Goal: Task Accomplishment & Management: Use online tool/utility

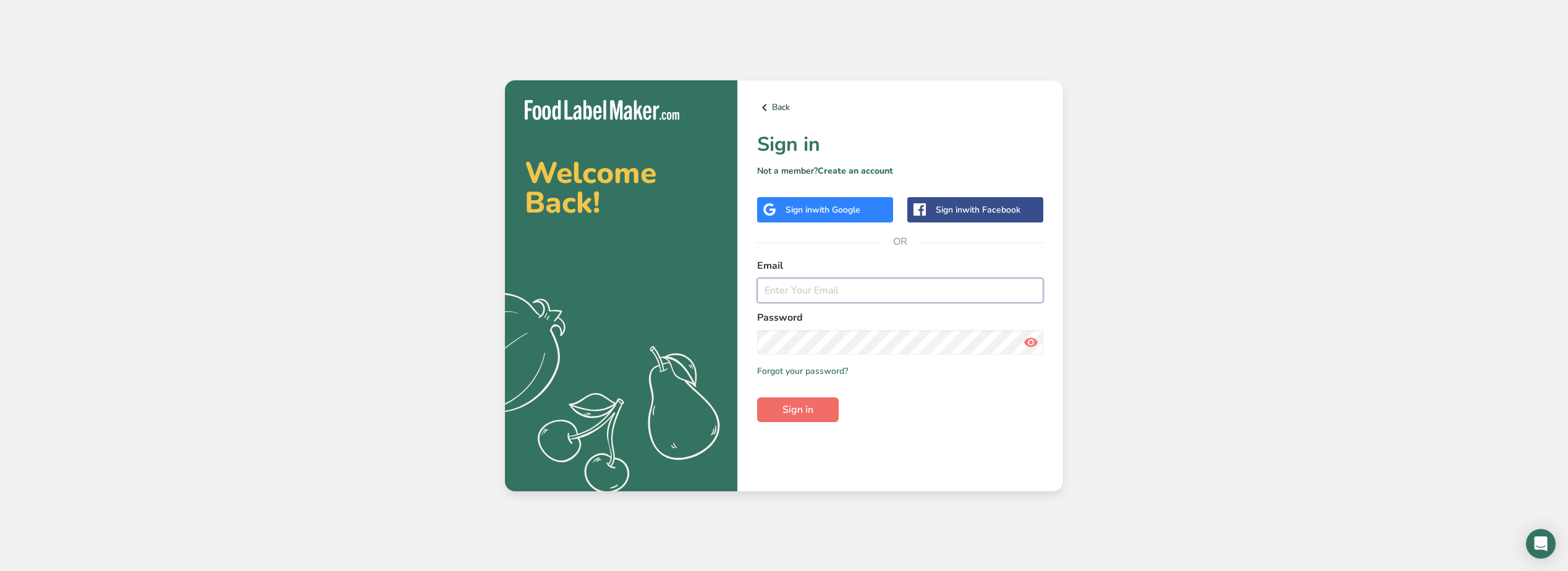
type input "[PERSON_NAME][EMAIL_ADDRESS][DOMAIN_NAME]"
click at [827, 412] on button "Sign in" at bounding box center [797, 410] width 82 height 25
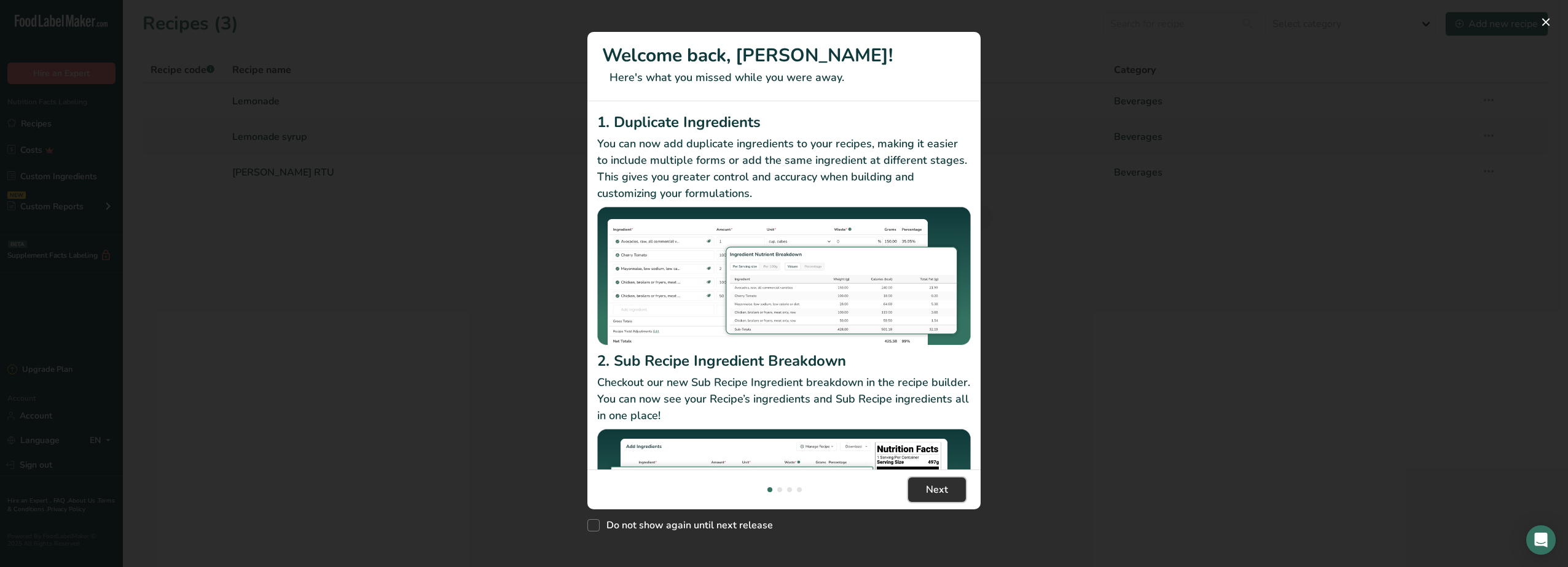
click at [926, 496] on span "Next" at bounding box center [936, 490] width 22 height 15
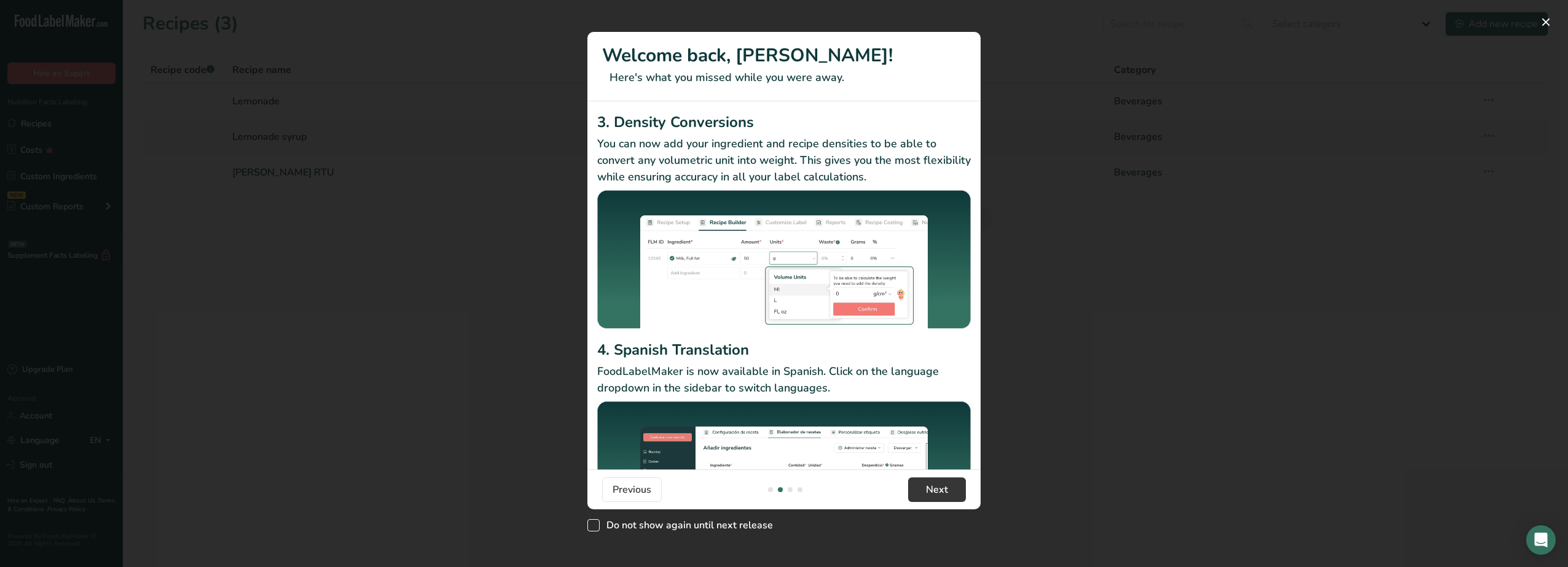
click at [591, 523] on span "New Features" at bounding box center [593, 525] width 12 height 12
click at [591, 523] on input "Do not show again until next release" at bounding box center [591, 525] width 8 height 8
checkbox input "true"
click at [946, 490] on span "Next" at bounding box center [936, 490] width 22 height 15
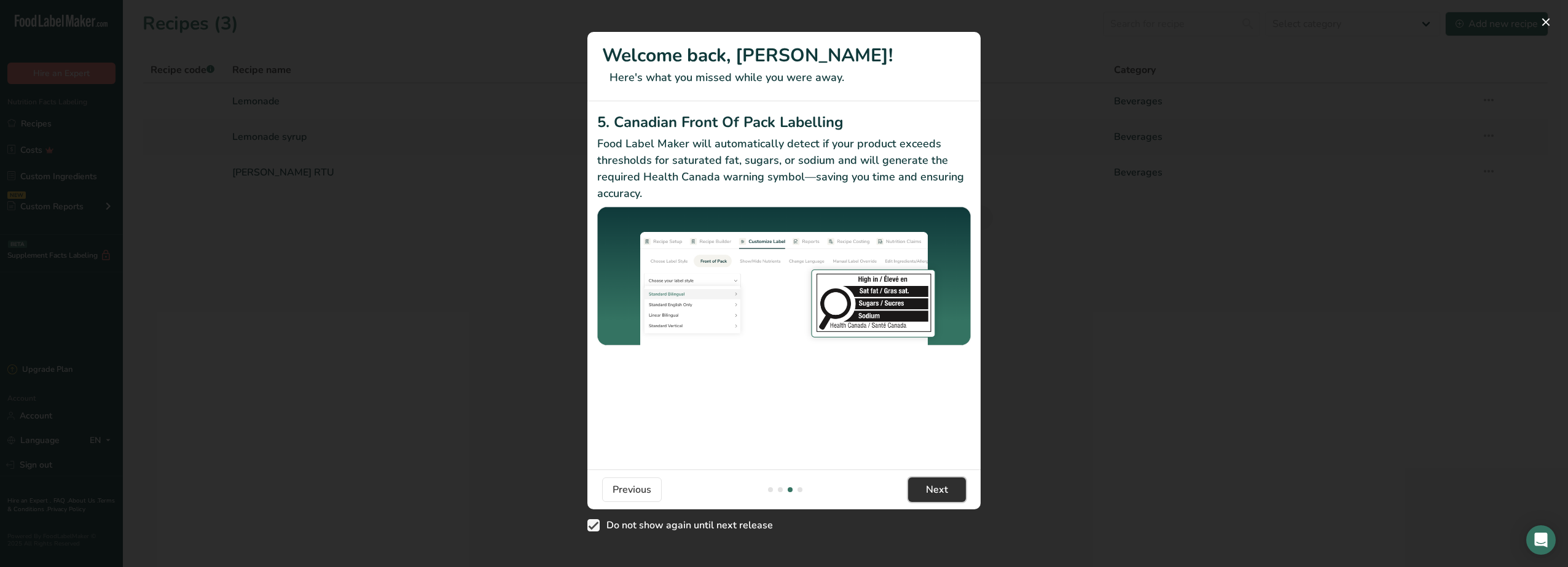
click at [934, 497] on button "Next" at bounding box center [936, 490] width 58 height 25
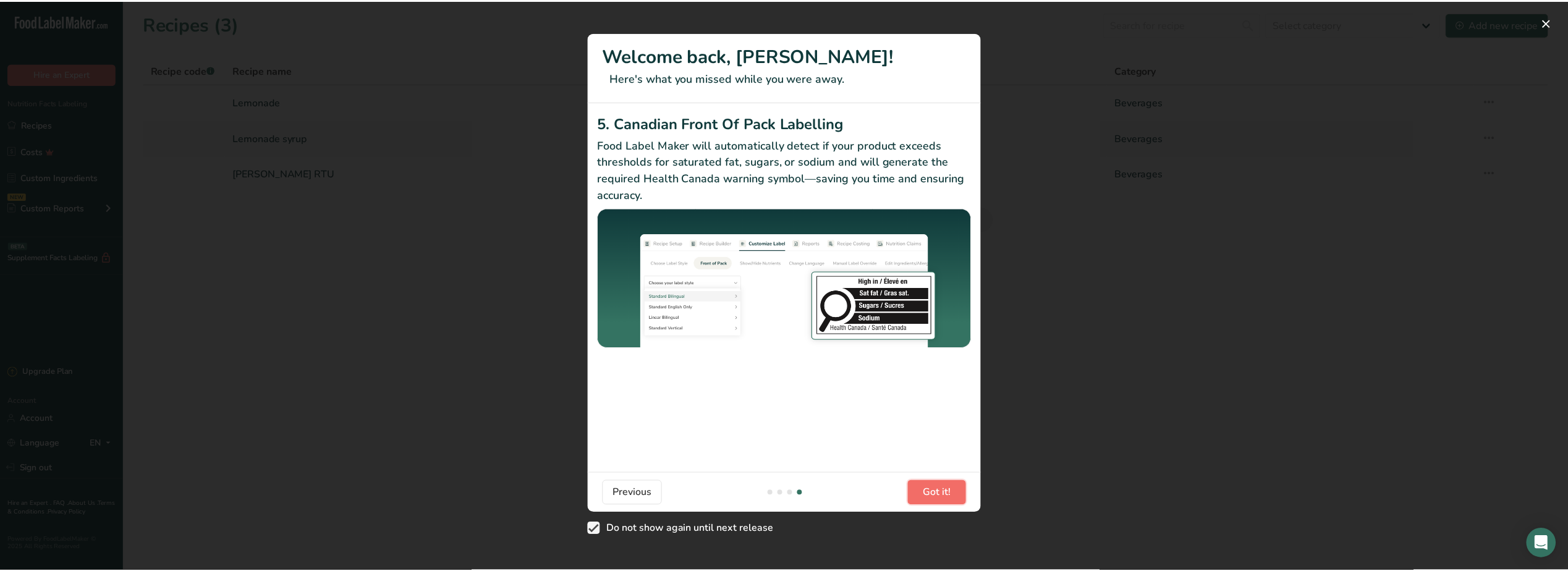
scroll to position [0, 1186]
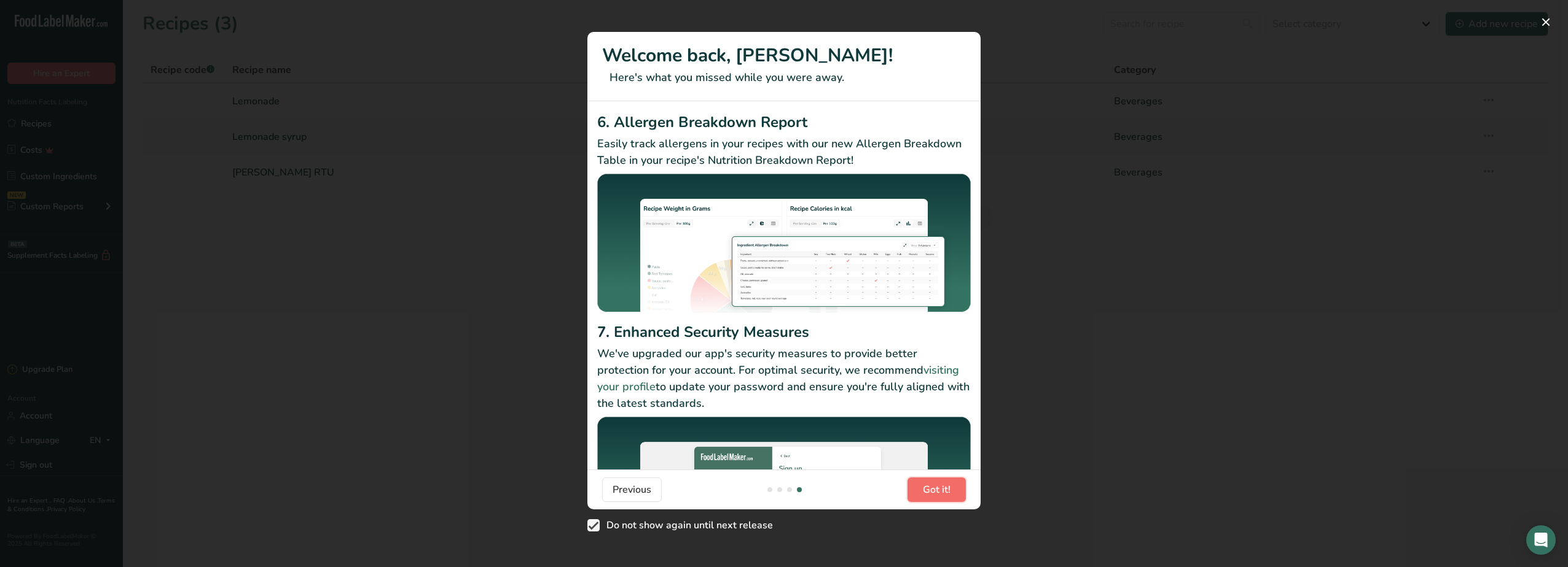
click at [934, 497] on button "Got it!" at bounding box center [936, 490] width 59 height 25
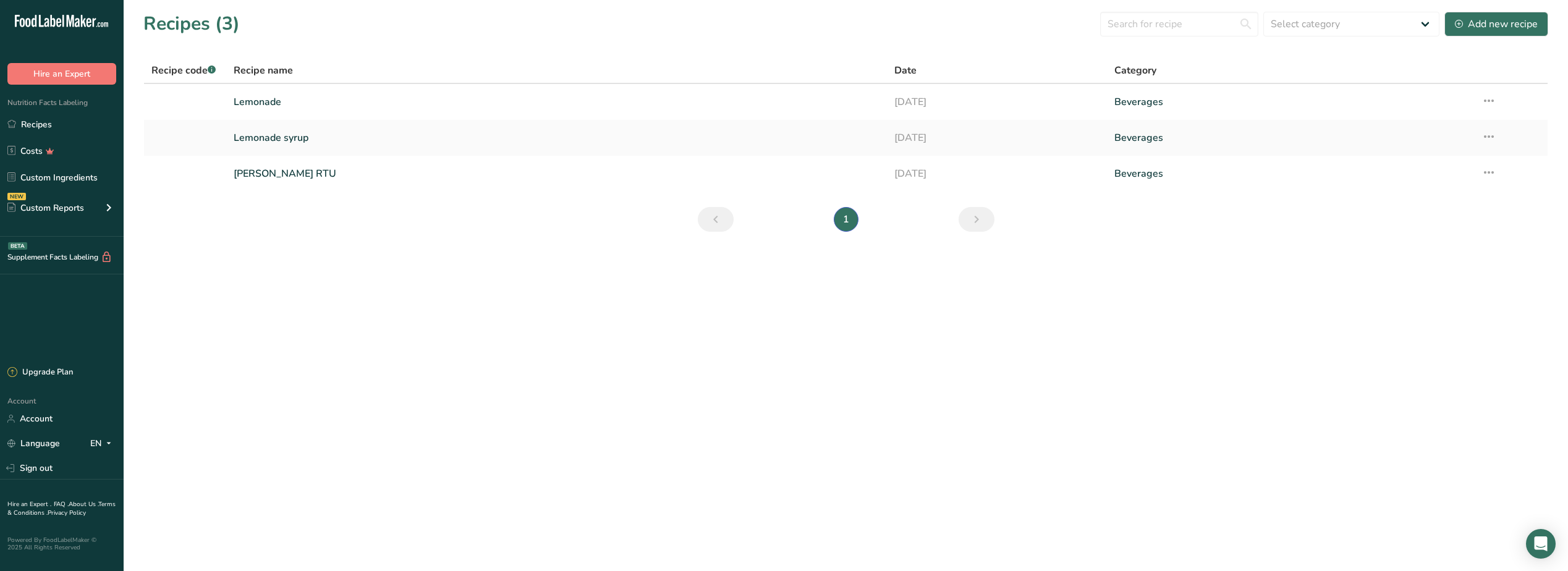
click at [472, 419] on main "Recipes (3) Select category All Baked Goods [GEOGRAPHIC_DATA] Confectionery Coo…" at bounding box center [784, 286] width 1568 height 571
click at [277, 173] on link "[PERSON_NAME] RTU" at bounding box center [556, 174] width 646 height 26
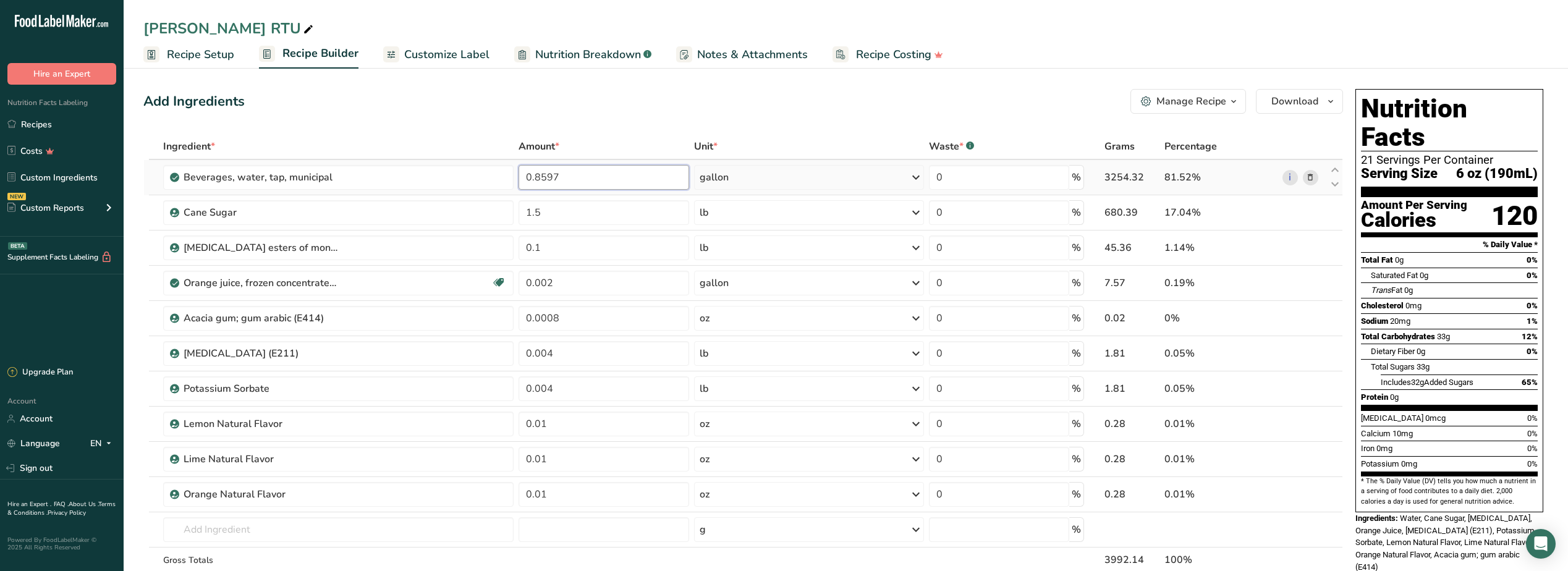
click at [583, 180] on input "0.8597" at bounding box center [605, 177] width 172 height 25
drag, startPoint x: 583, startPoint y: 180, endPoint x: 515, endPoint y: 178, distance: 68.0
click at [515, 178] on tr "Beverages, water, tap, municipal 0.8597 gallon Portions 1 fl oz 1 bottle 8 fl o…" at bounding box center [743, 177] width 1199 height 35
type input "0.2149"
click at [788, 101] on div "Add Ingredients Manage Recipe Delete Recipe Duplicate Recipe Scale Recipe Save …" at bounding box center [743, 102] width 1200 height 25
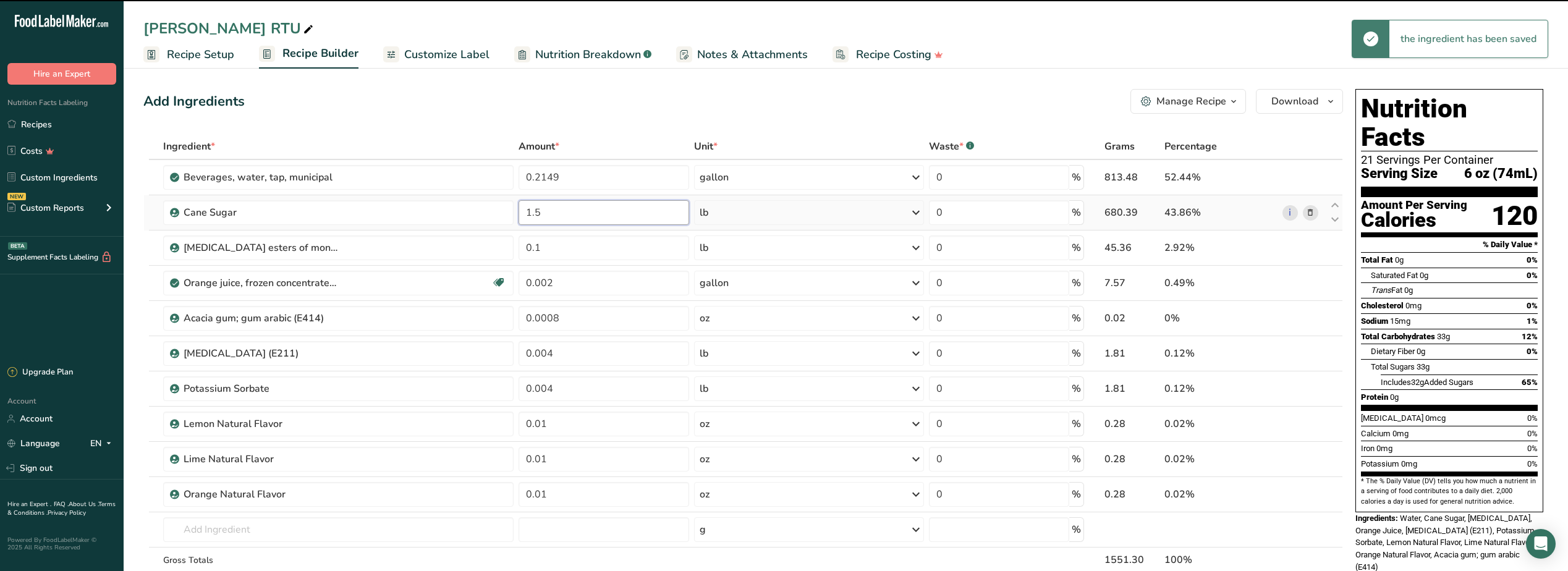
click at [571, 213] on input "1.5" at bounding box center [605, 213] width 172 height 25
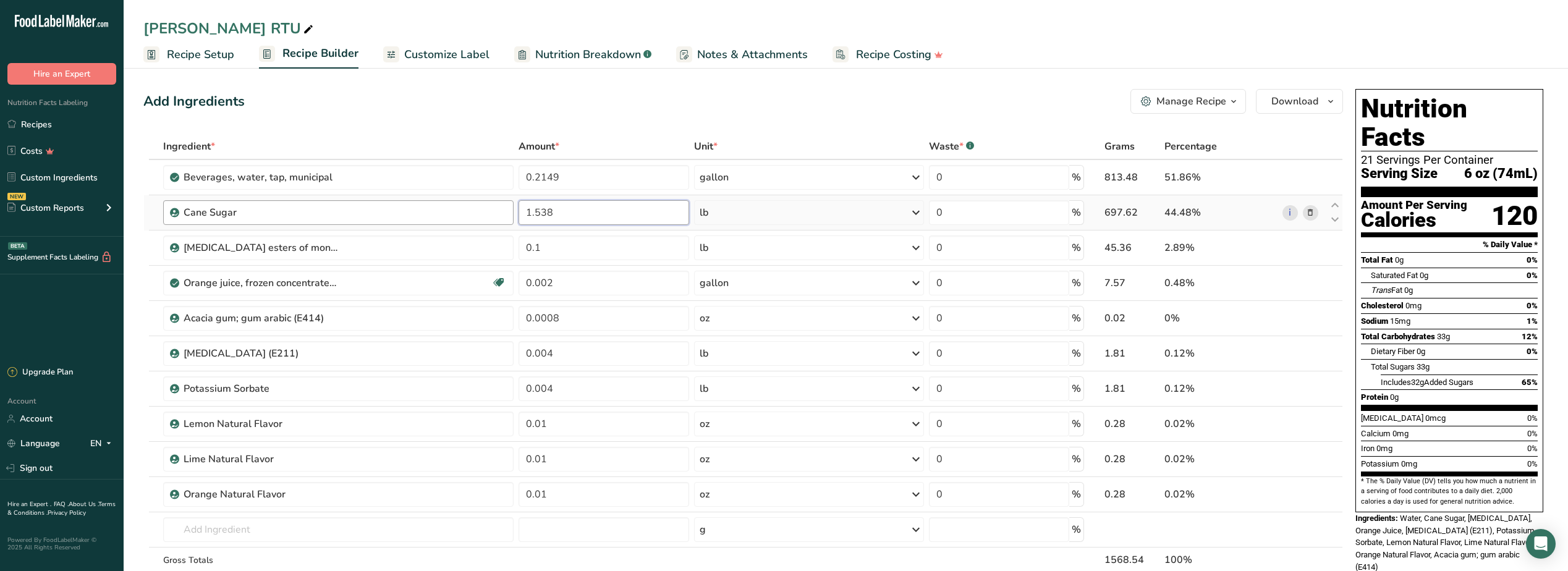
drag, startPoint x: 574, startPoint y: 215, endPoint x: 491, endPoint y: 215, distance: 83.0
click at [491, 215] on tr "Cane Sugar 1.538 lb Weight Units g kg mg See more Volume Units l Volume units r…" at bounding box center [743, 213] width 1199 height 35
type input "0.38"
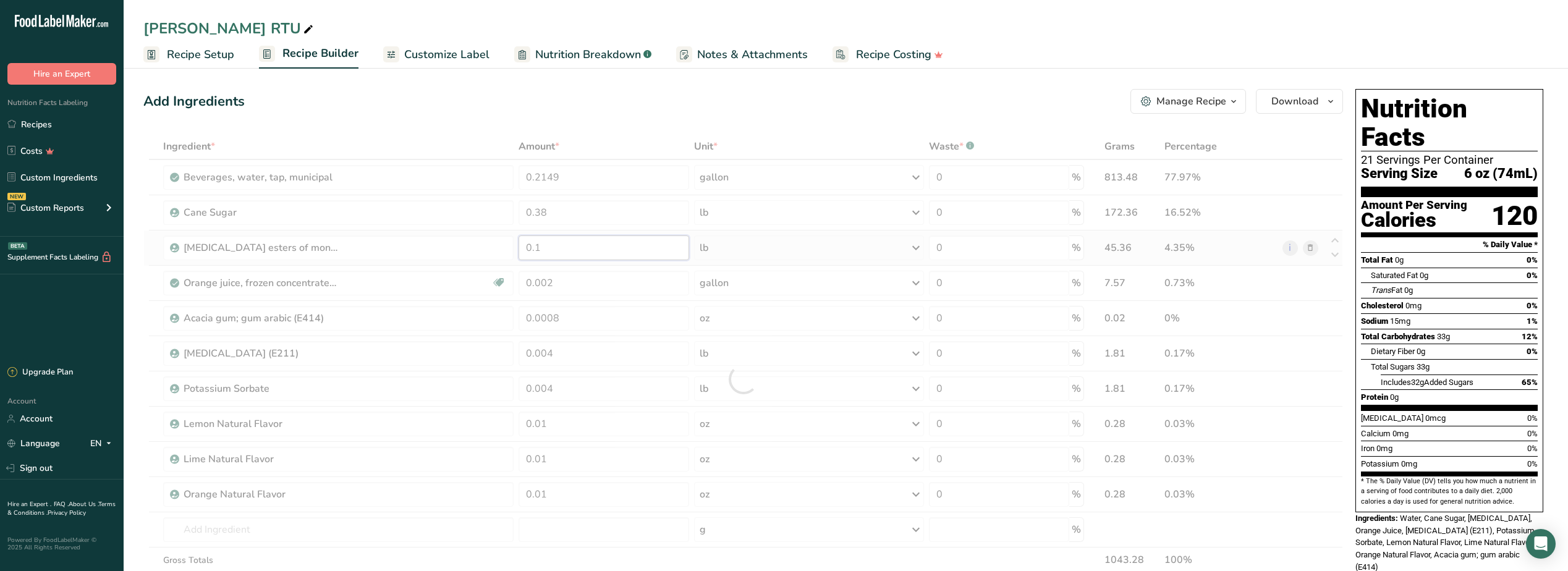
click at [596, 249] on div "Ingredient * Amount * Unit * Waste * .a-a{fill:#347362;}.b-a{fill:#fff;} Grams …" at bounding box center [743, 380] width 1200 height 491
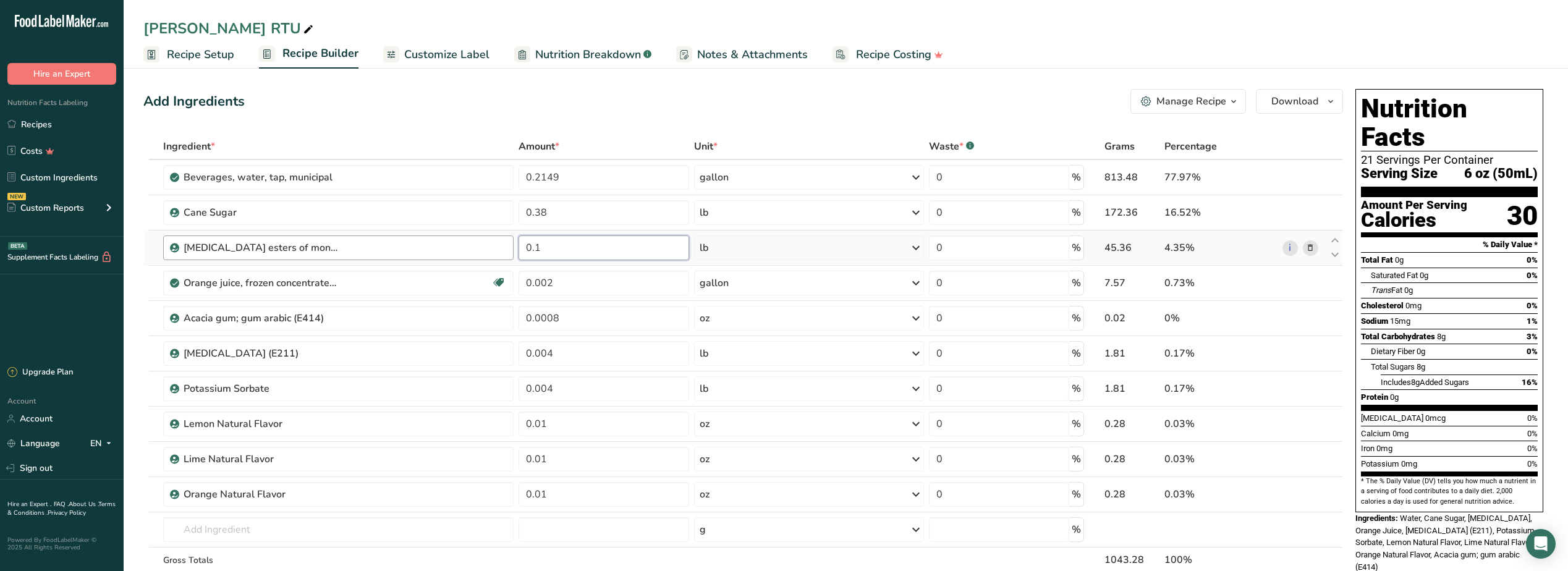
drag, startPoint x: 561, startPoint y: 248, endPoint x: 504, endPoint y: 247, distance: 57.0
click at [504, 247] on tr "[MEDICAL_DATA] esters of mono- and diglycerides of fatty acids (E472c) 0.1 lb P…" at bounding box center [743, 248] width 1199 height 35
type input "0.025"
click at [589, 120] on div "Add Ingredients Manage Recipe Delete Recipe Duplicate Recipe Scale Recipe Save …" at bounding box center [747, 573] width 1207 height 979
drag, startPoint x: 584, startPoint y: 288, endPoint x: 513, endPoint y: 287, distance: 71.0
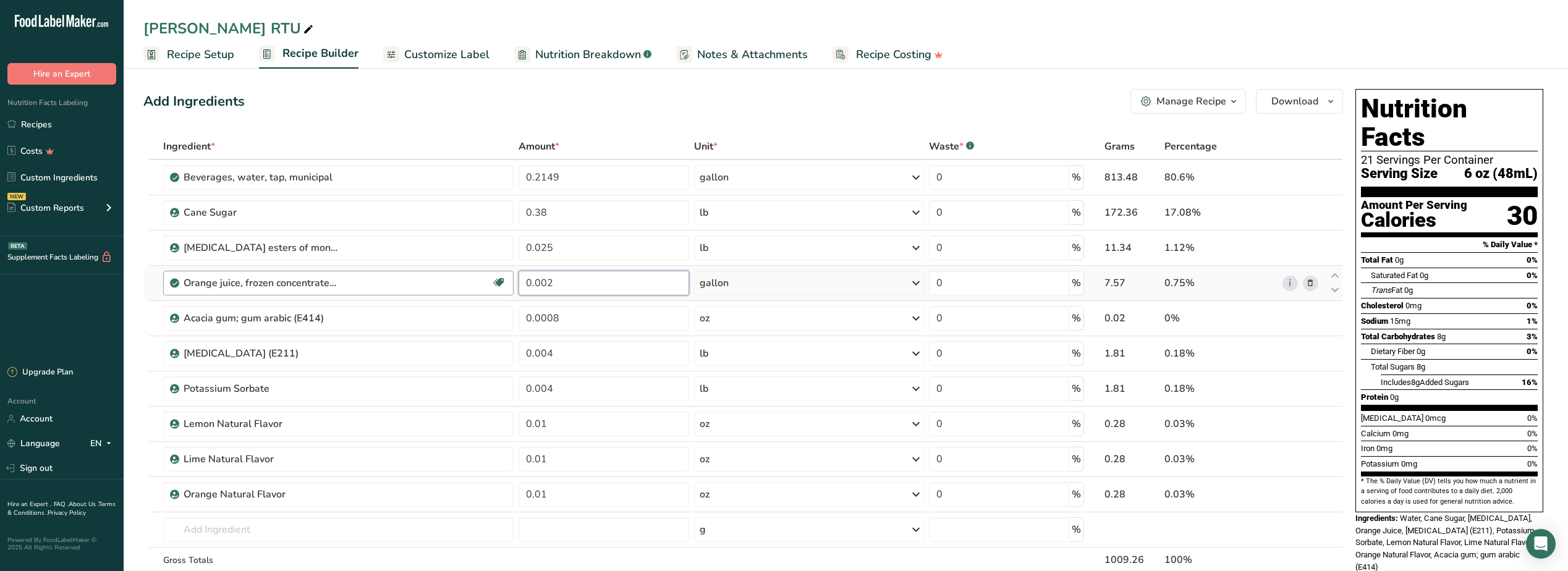
click at [513, 287] on tr "Orange juice, frozen concentrate, unsweetened, undiluted Source of Antioxidants…" at bounding box center [743, 283] width 1199 height 35
type input "5"
type input "0.000500"
click at [529, 113] on div "Add Ingredients Manage Recipe Delete Recipe Duplicate Recipe Scale Recipe Save …" at bounding box center [743, 102] width 1200 height 25
click at [1310, 318] on icon at bounding box center [1310, 318] width 9 height 13
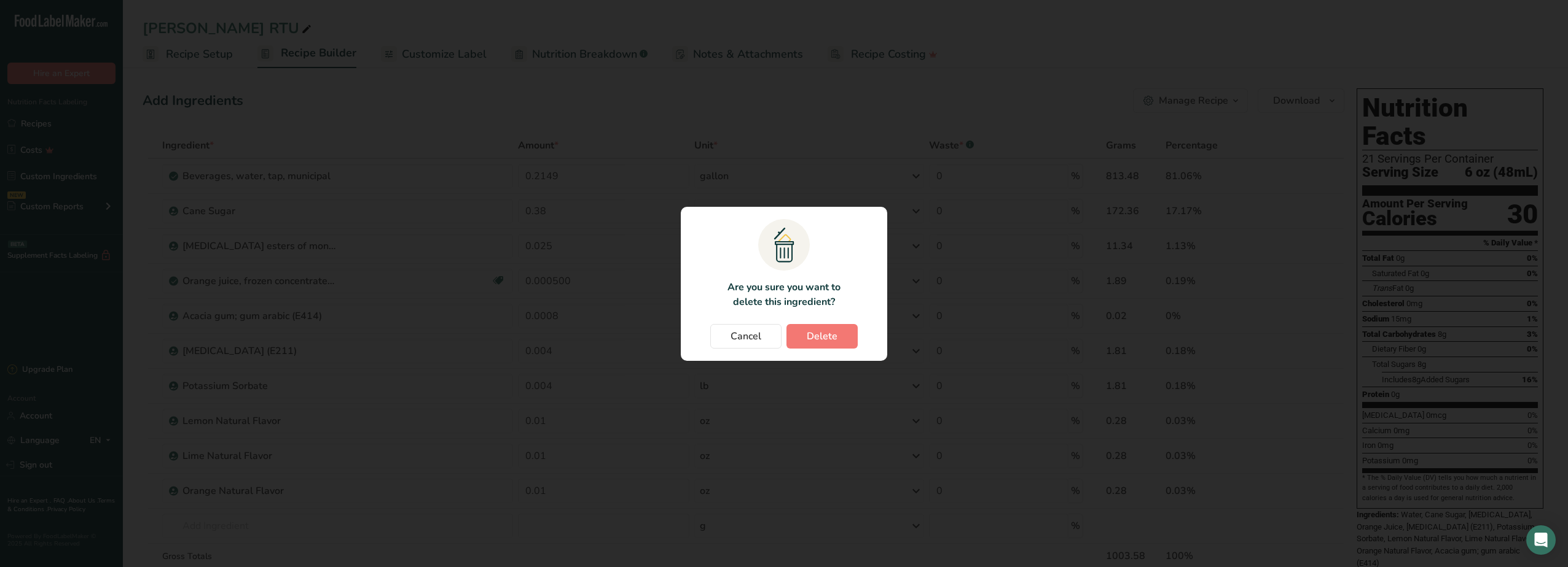
click at [815, 349] on section ".a{fill:#f5f3ed;}.b,.e{fill:#0f393a;}.c{fill:none;}.d{fill:#f2c549;}.e{stroke:r…" at bounding box center [784, 284] width 207 height 154
click at [814, 334] on span "Delete" at bounding box center [822, 337] width 31 height 15
type input "0.004"
type input "0.01"
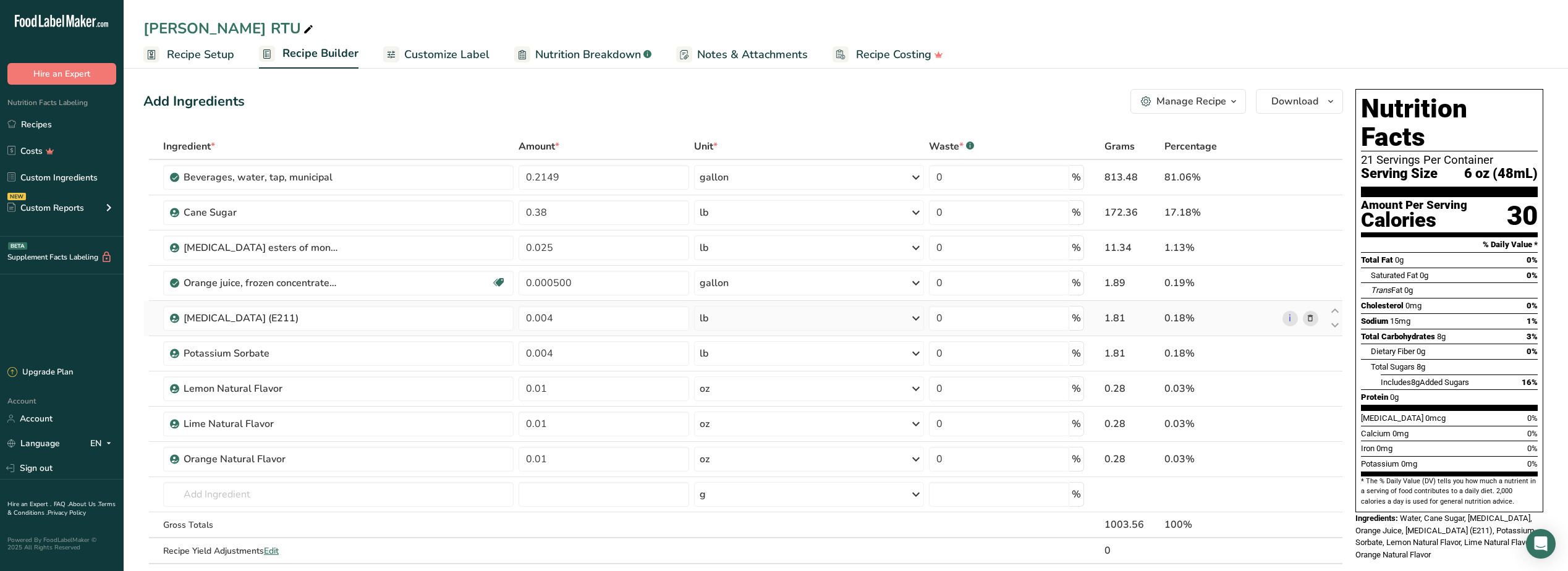
click at [579, 331] on td "0.004" at bounding box center [604, 318] width 176 height 35
drag, startPoint x: 577, startPoint y: 318, endPoint x: 467, endPoint y: 319, distance: 110.0
click at [467, 319] on tr "[MEDICAL_DATA] (E211) 0.004 lb Weight Units g kg mg See more Volume Units l Vol…" at bounding box center [743, 318] width 1199 height 35
type input "0.001"
click at [507, 111] on div "Add Ingredients Manage Recipe Delete Recipe Duplicate Recipe Scale Recipe Save …" at bounding box center [743, 102] width 1200 height 25
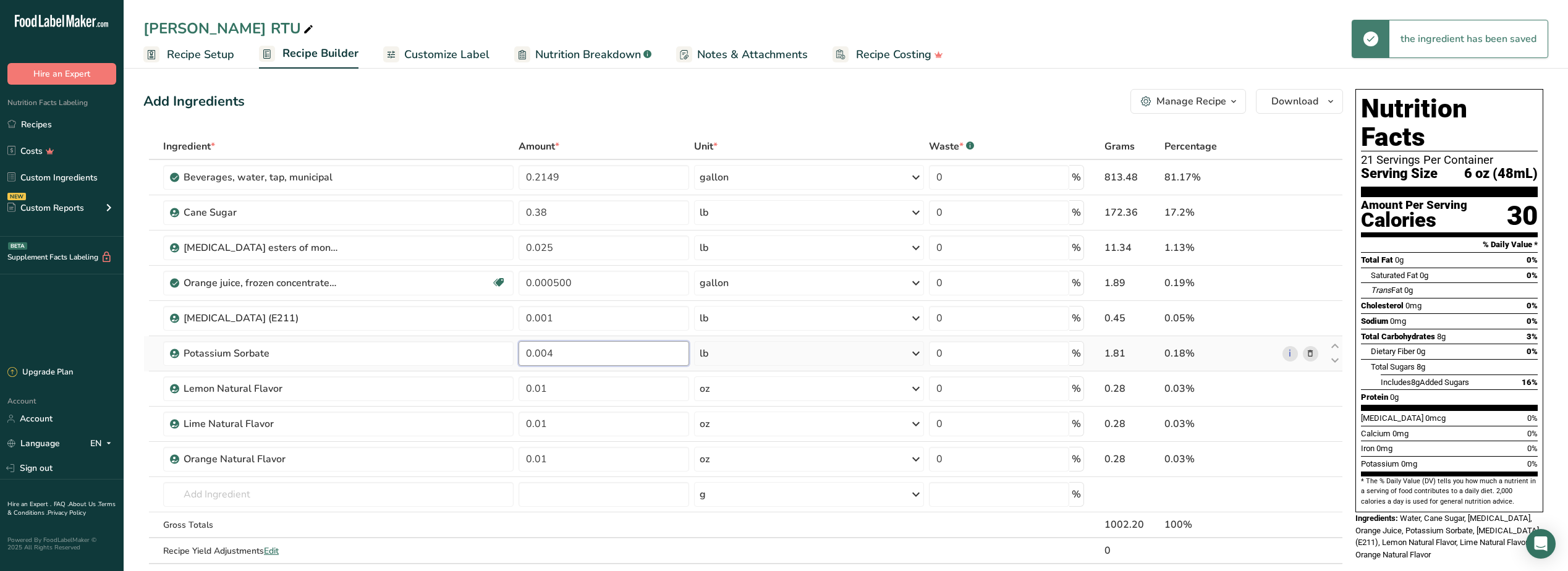
drag, startPoint x: 581, startPoint y: 360, endPoint x: 514, endPoint y: 360, distance: 67.0
click at [514, 360] on tr "Potassium Sorbate 0.004 lb Weight Units g kg mg See more Volume Units l Volume …" at bounding box center [743, 353] width 1199 height 35
type input "0.001"
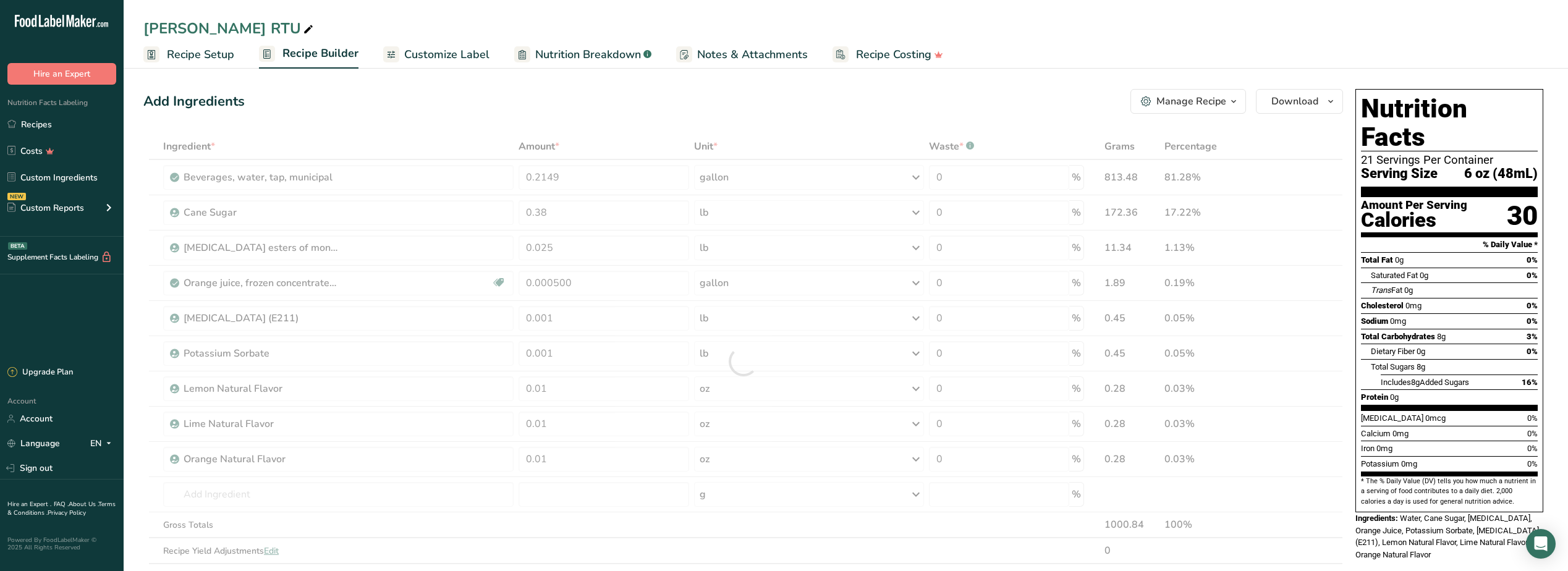
click at [537, 121] on div "Add Ingredients Manage Recipe Delete Recipe Duplicate Recipe Scale Recipe Save …" at bounding box center [747, 555] width 1207 height 944
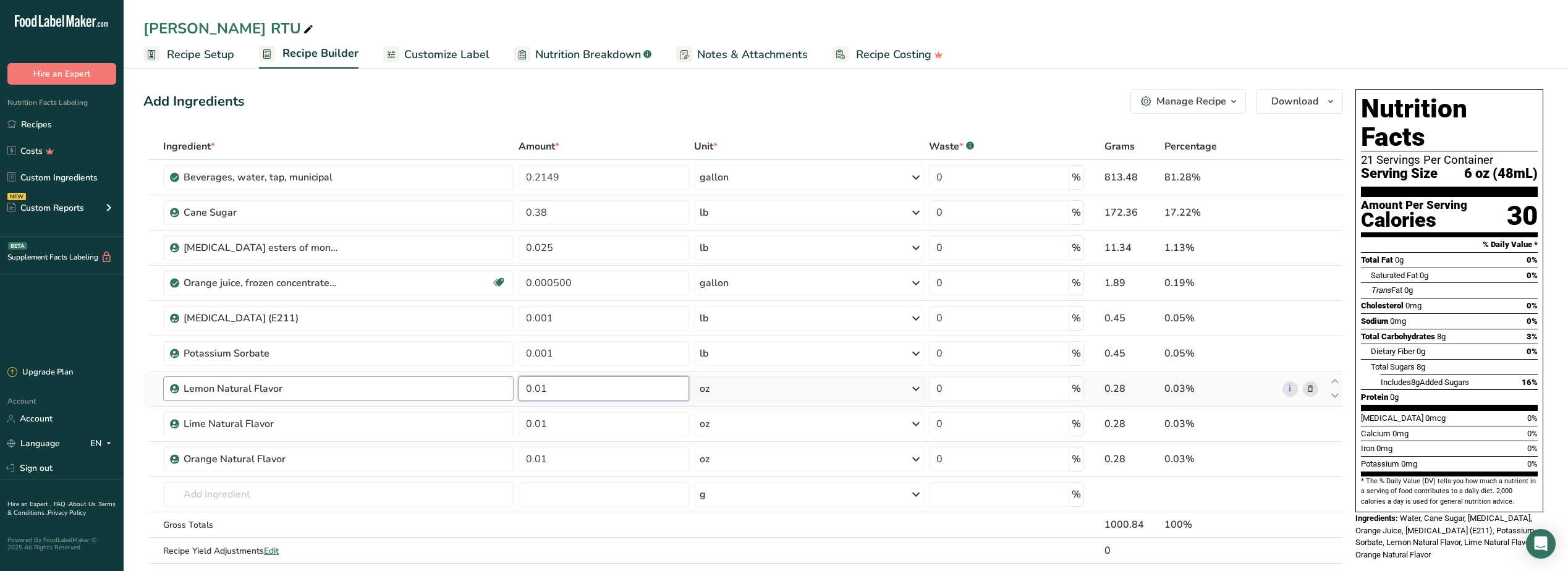
drag, startPoint x: 574, startPoint y: 387, endPoint x: 465, endPoint y: 379, distance: 109.3
click at [465, 379] on tr "Lemon Natural Flavor 0.01 oz Portions 100 gram Weight Units g kg mg See more Vo…" at bounding box center [743, 388] width 1199 height 35
type input "2"
type input "0.00250"
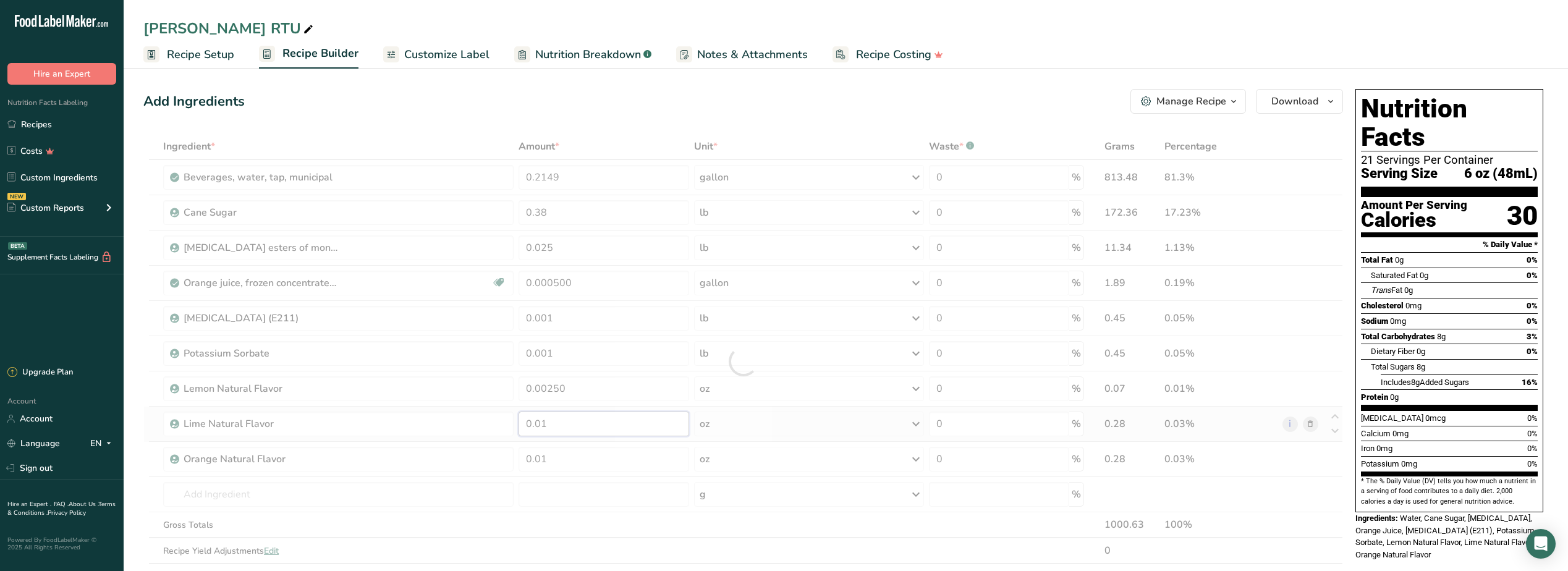
click at [575, 426] on div "Ingredient * Amount * Unit * Waste * .a-a{fill:#347362;}.b-a{fill:#fff;} Grams …" at bounding box center [743, 362] width 1200 height 456
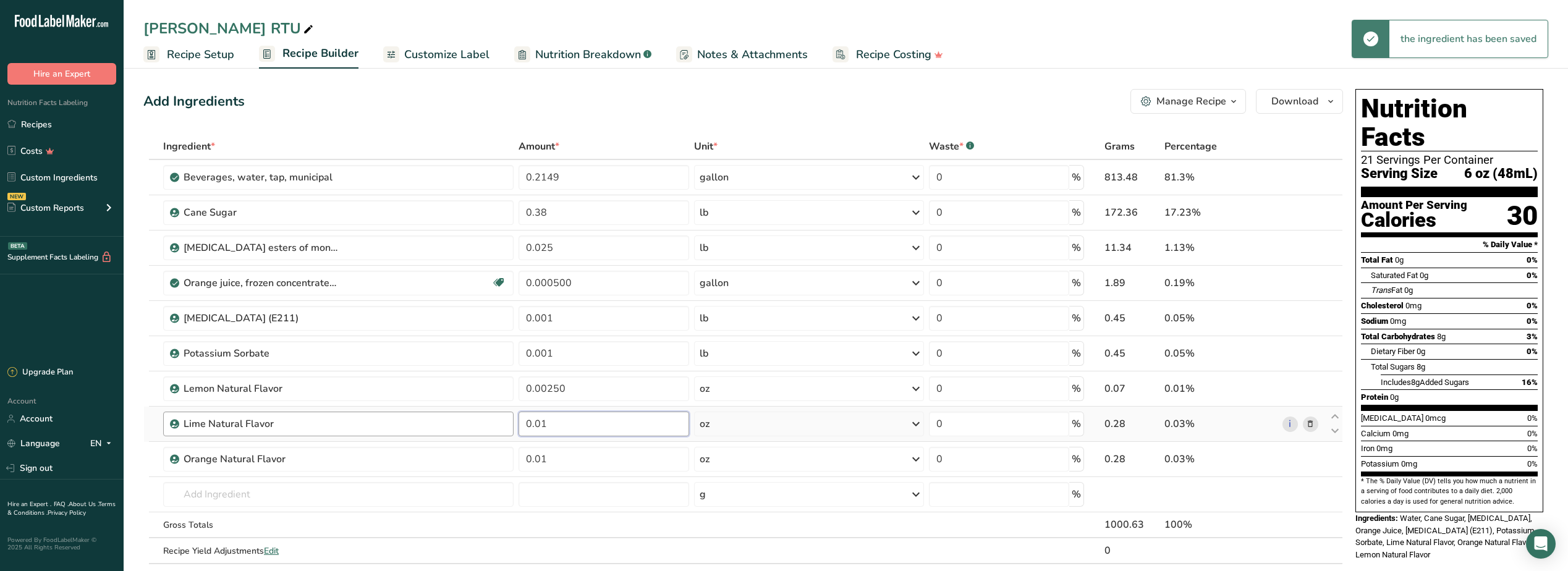
drag, startPoint x: 575, startPoint y: 426, endPoint x: 507, endPoint y: 422, distance: 68.1
click at [507, 422] on tr "Lime Natural Flavor 0.01 oz Portions 100 gram Weight Units g kg mg See more Vol…" at bounding box center [743, 424] width 1199 height 35
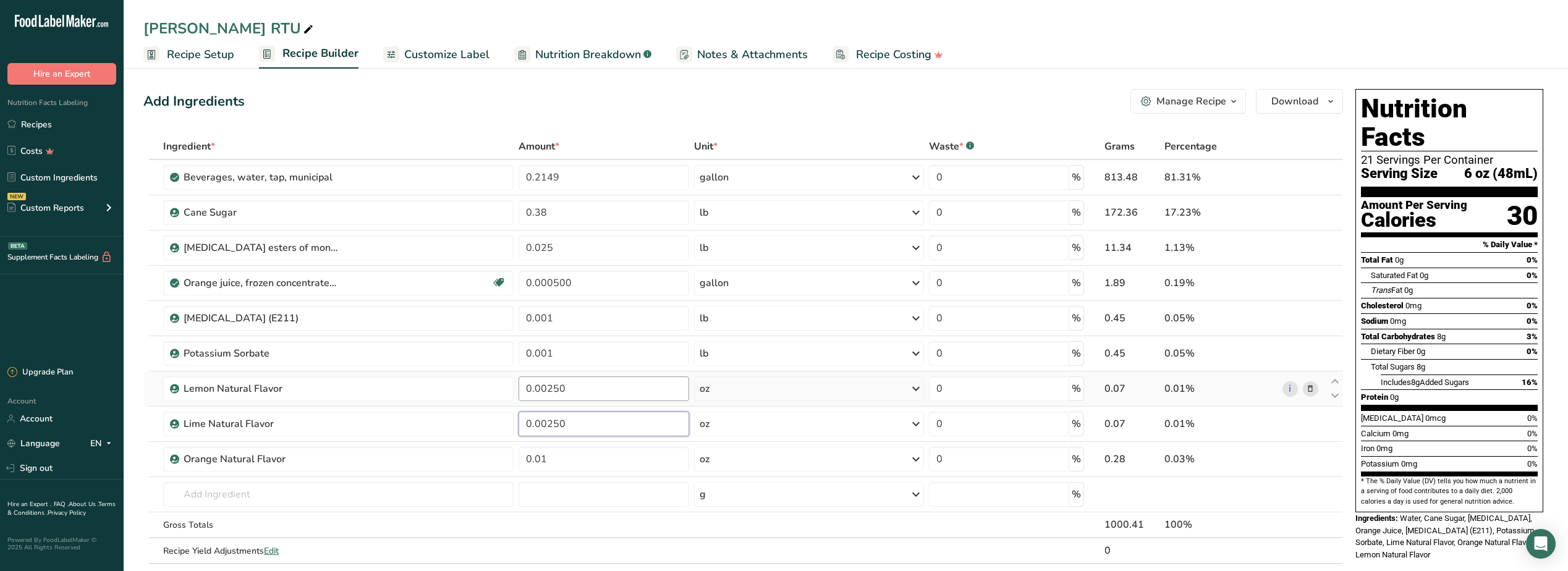
type input "0.00250"
click at [640, 391] on div "Ingredient * Amount * Unit * Waste * .a-a{fill:#347362;}.b-a{fill:#fff;} Grams …" at bounding box center [743, 362] width 1200 height 456
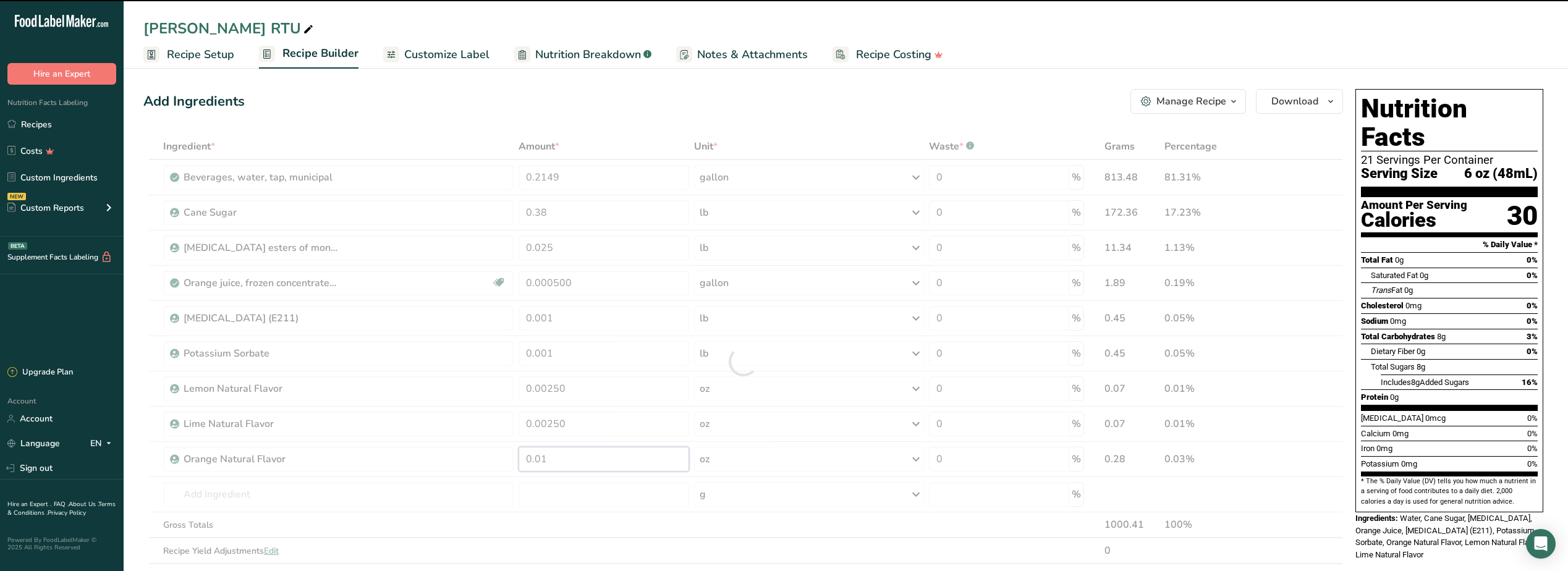
drag, startPoint x: 612, startPoint y: 459, endPoint x: 458, endPoint y: 440, distance: 155.2
click at [458, 440] on div "Ingredient * Amount * Unit * Waste * .a-a{fill:#347362;}.b-a{fill:#fff;} Grams …" at bounding box center [743, 362] width 1200 height 456
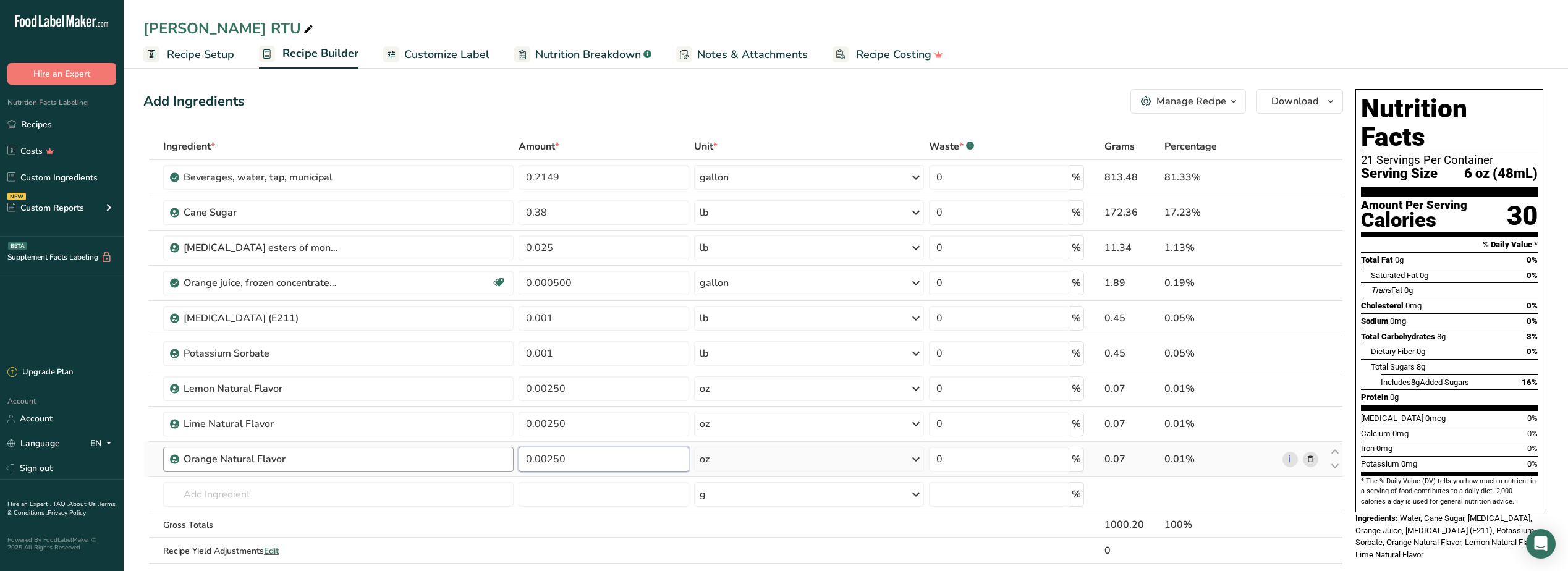
type input "0.00250"
click at [464, 457] on div "Ingredient * Amount * Unit * Waste * .a-a{fill:#347362;}.b-a{fill:#fff;} Grams …" at bounding box center [743, 362] width 1200 height 456
click at [1184, 102] on div "Manage Recipe" at bounding box center [1191, 102] width 70 height 15
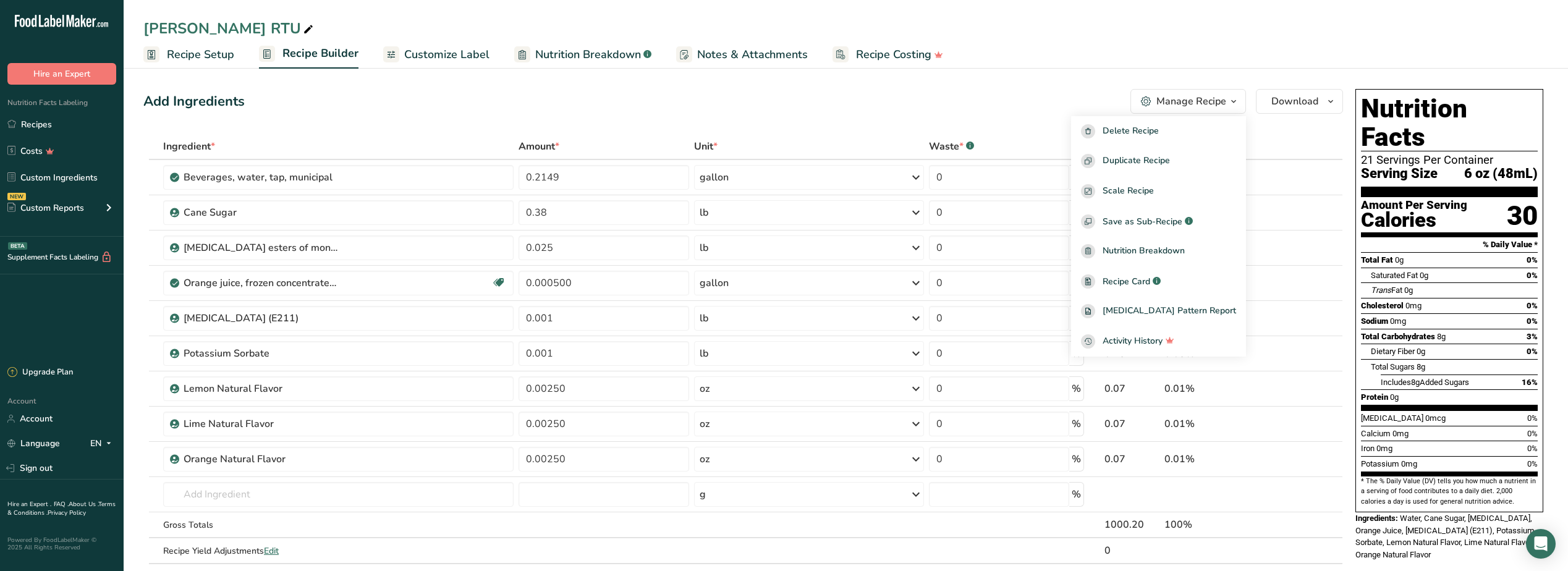
click at [1320, 132] on div "Add Ingredients Manage Recipe Delete Recipe Duplicate Recipe Scale Recipe Save …" at bounding box center [747, 555] width 1207 height 944
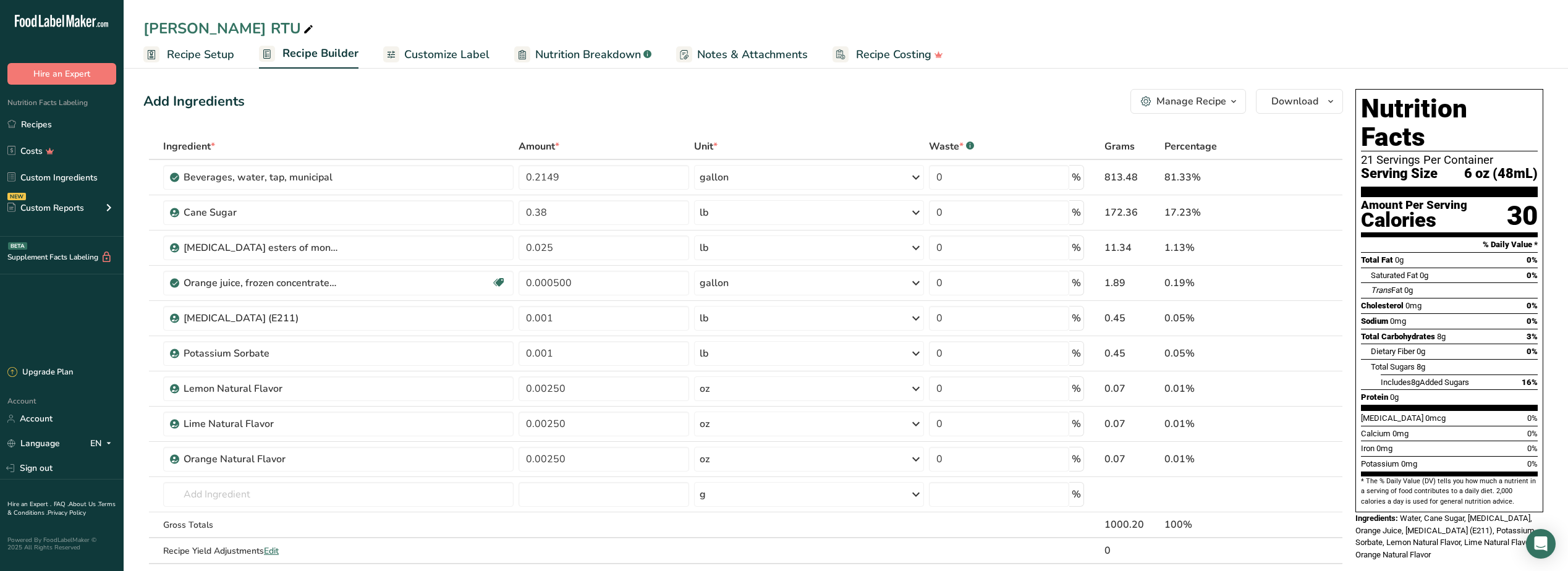
click at [1435, 166] on span "Serving Size" at bounding box center [1399, 174] width 77 height 16
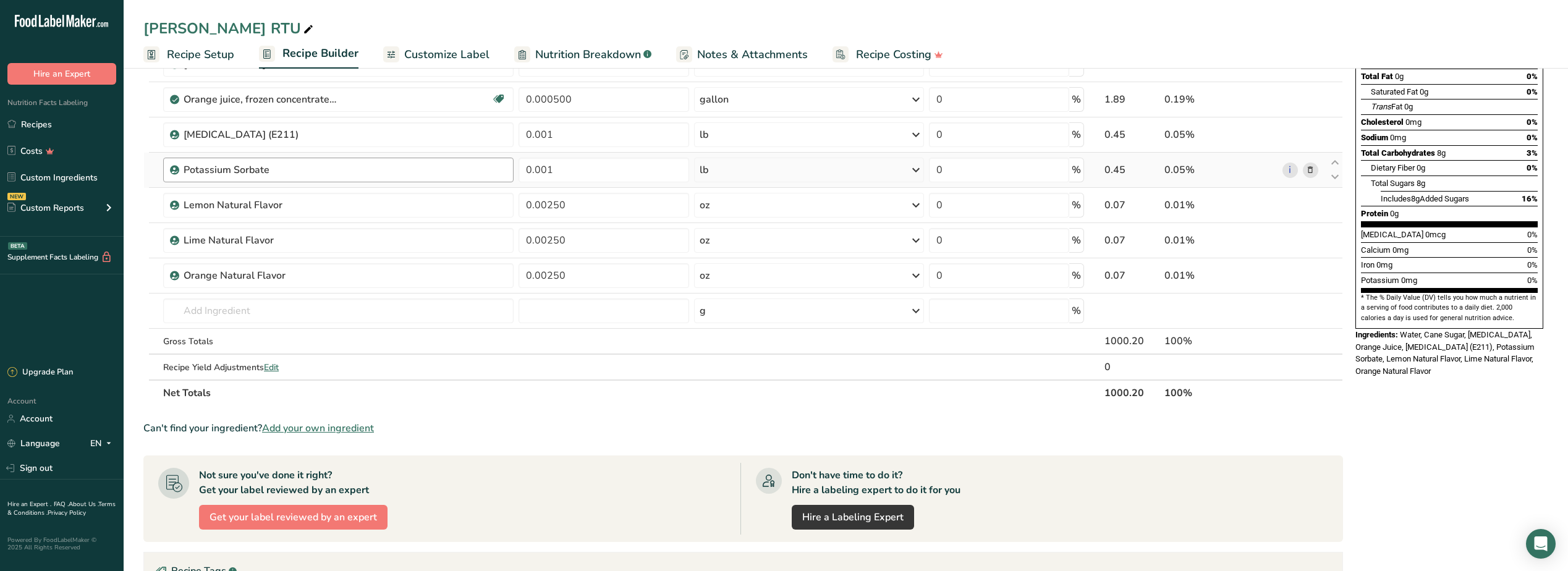
scroll to position [185, 0]
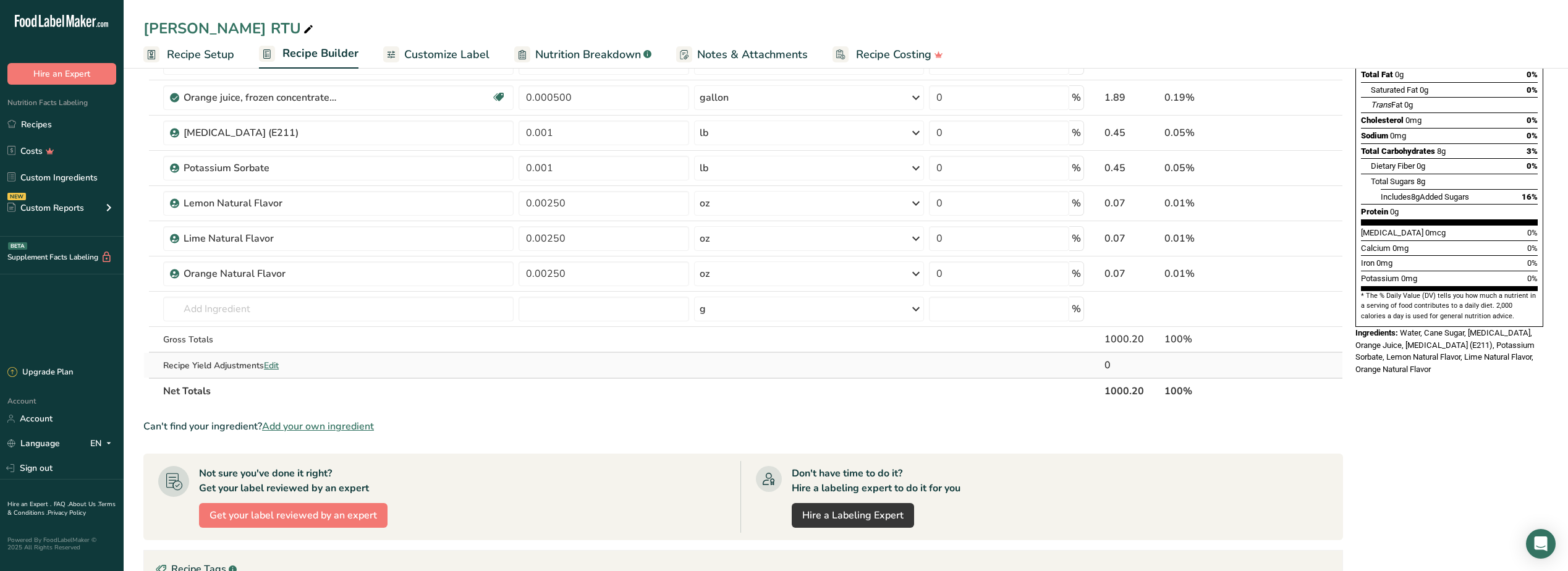
click at [276, 371] on span "Edit" at bounding box center [272, 365] width 15 height 12
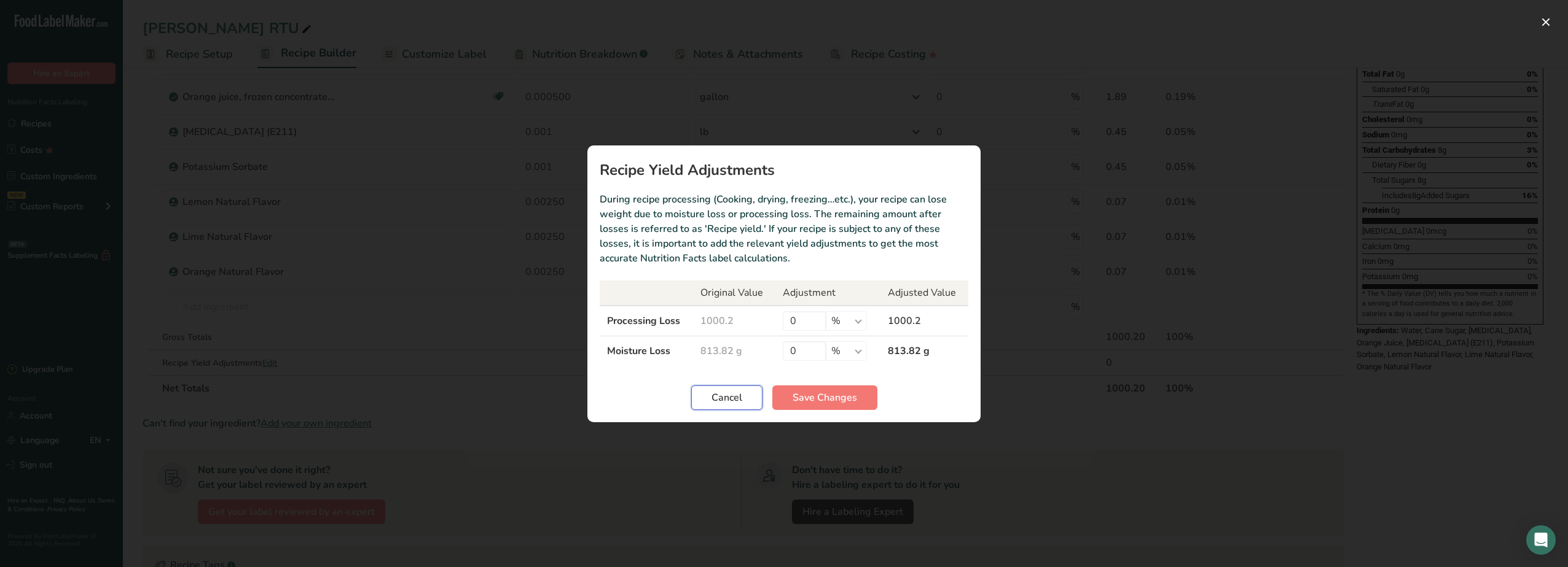
click at [734, 402] on span "Cancel" at bounding box center [726, 398] width 31 height 15
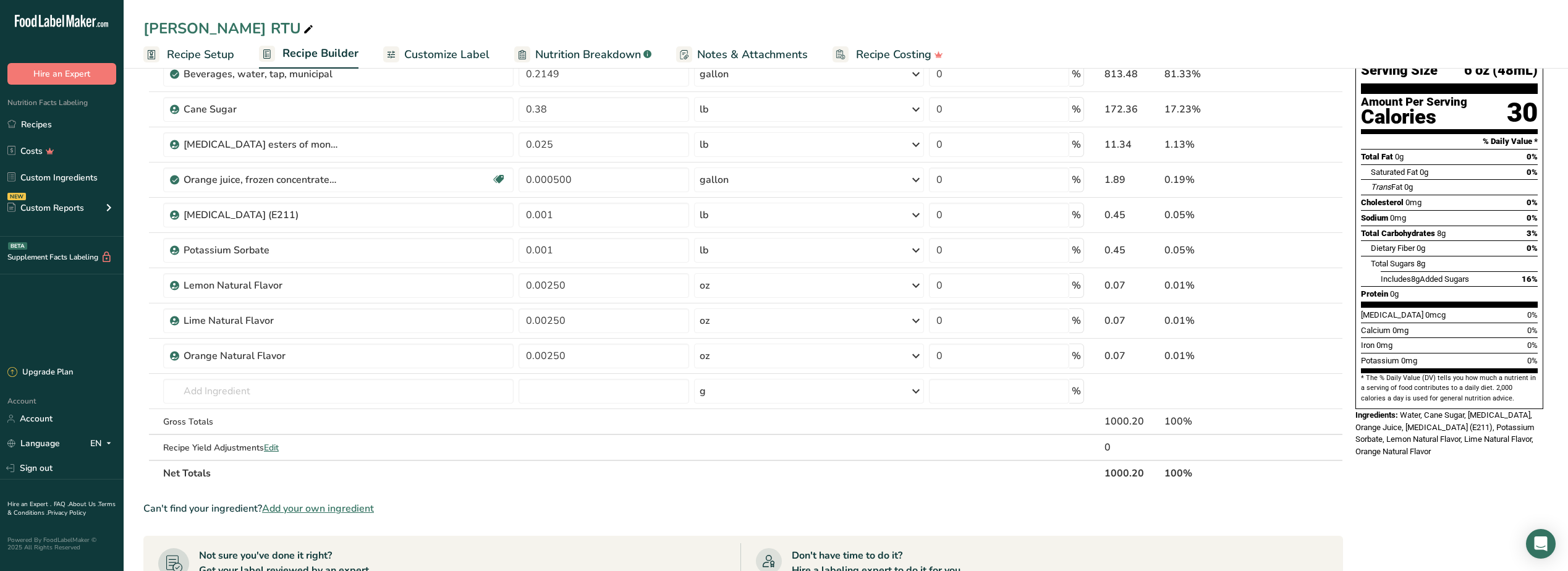
scroll to position [0, 0]
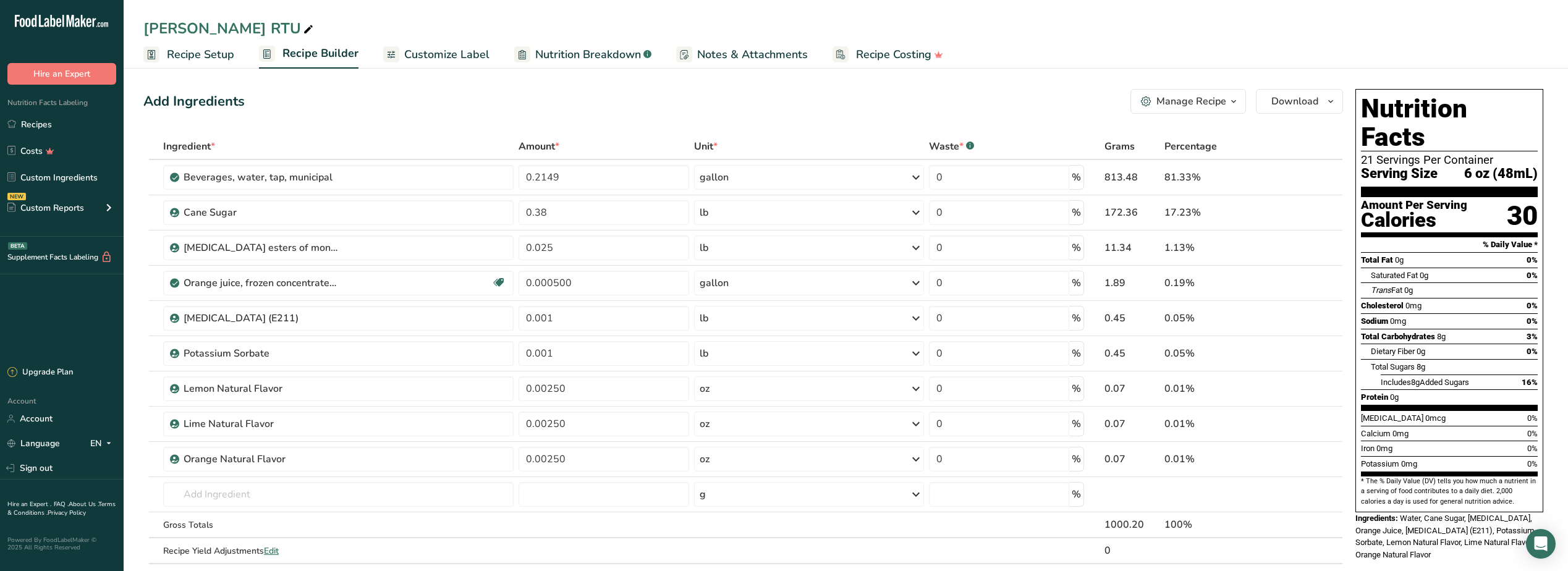
click at [423, 53] on span "Customize Label" at bounding box center [447, 55] width 85 height 16
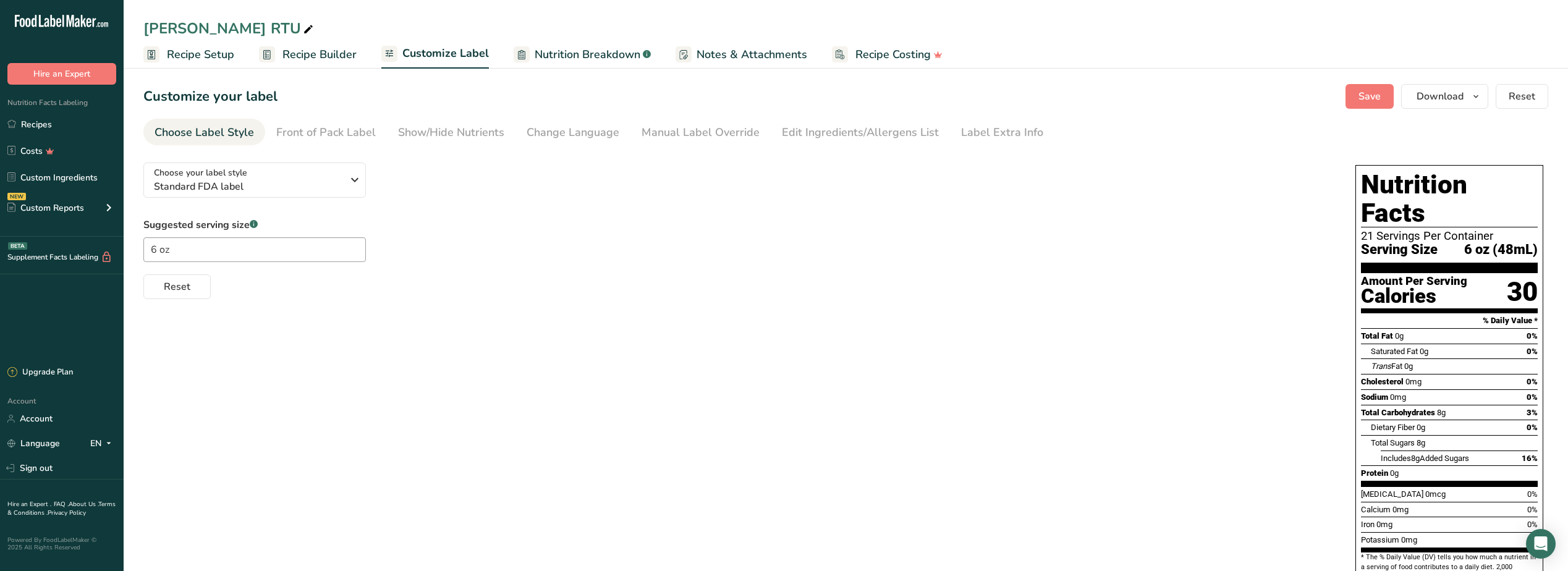
click at [214, 60] on span "Recipe Setup" at bounding box center [200, 55] width 67 height 16
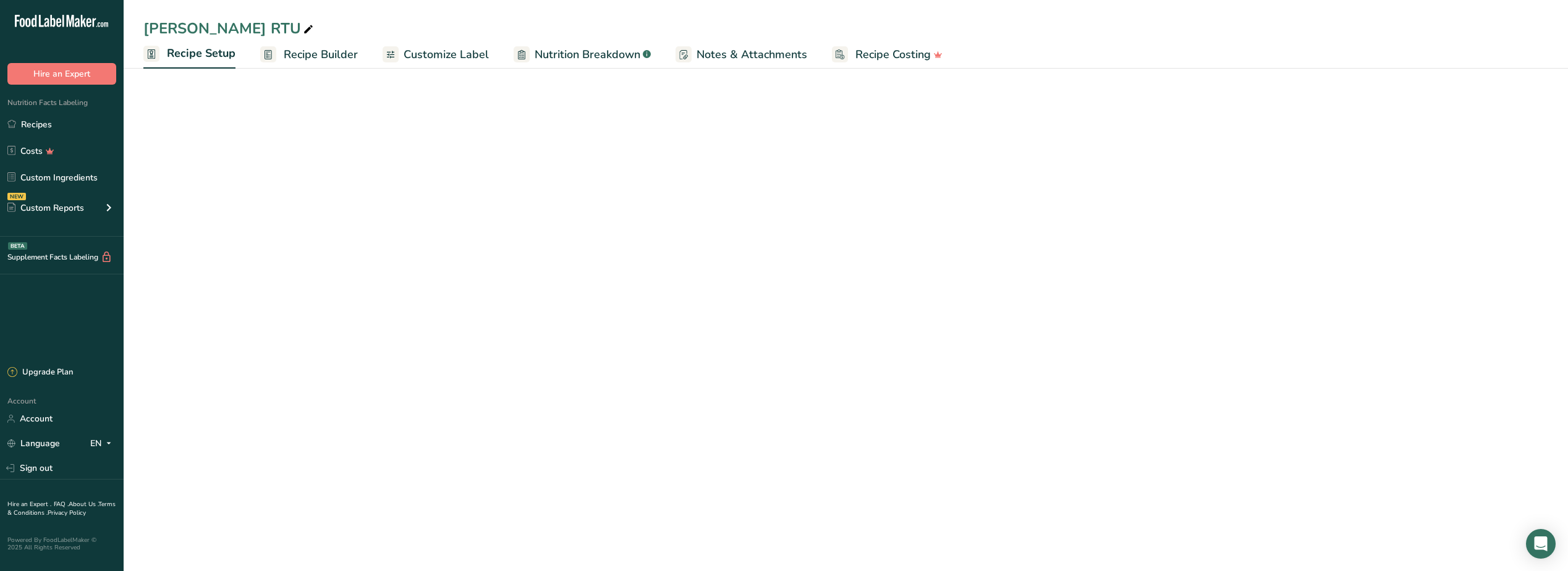
select select "22"
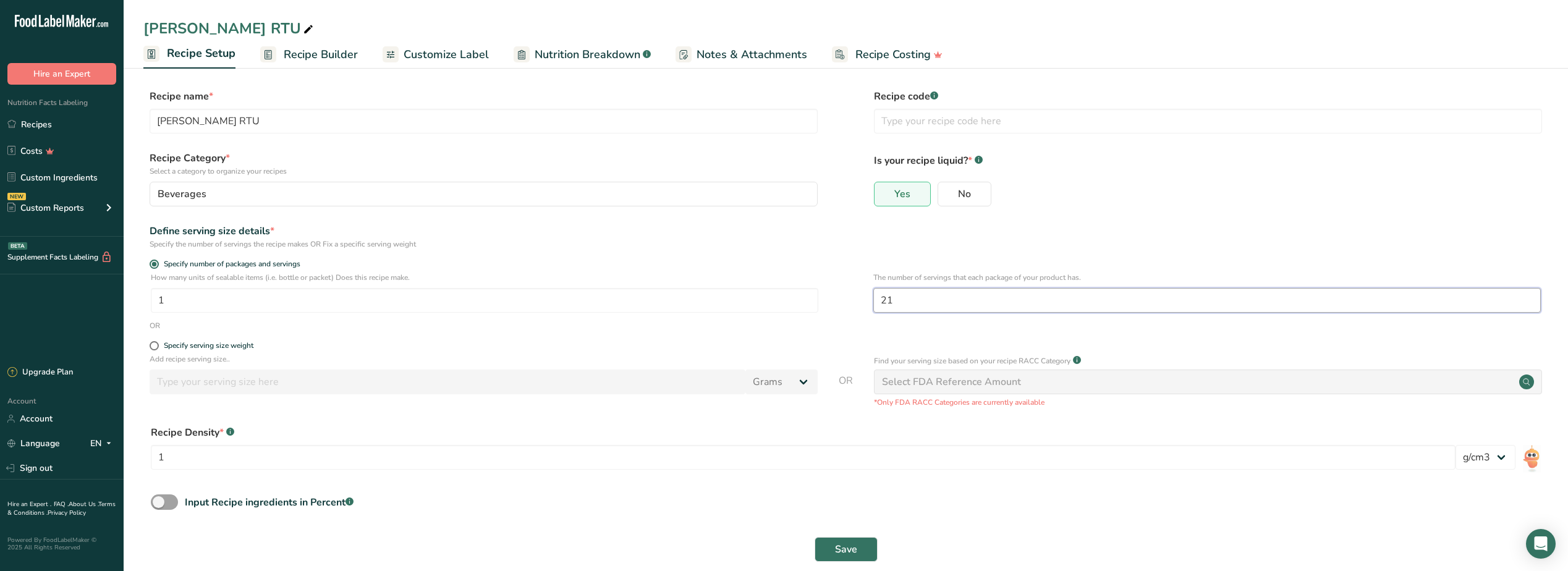
click at [908, 302] on input "21" at bounding box center [1207, 301] width 668 height 25
drag, startPoint x: 908, startPoint y: 302, endPoint x: 834, endPoint y: 301, distance: 74.0
click at [834, 301] on div "How many units of sealable items (i.e. bottle or packet) Does this recipe make.…" at bounding box center [845, 296] width 1405 height 48
type input "8"
click at [975, 232] on div "Define serving size details * Specify the number of servings the recipe makes O…" at bounding box center [845, 237] width 1405 height 26
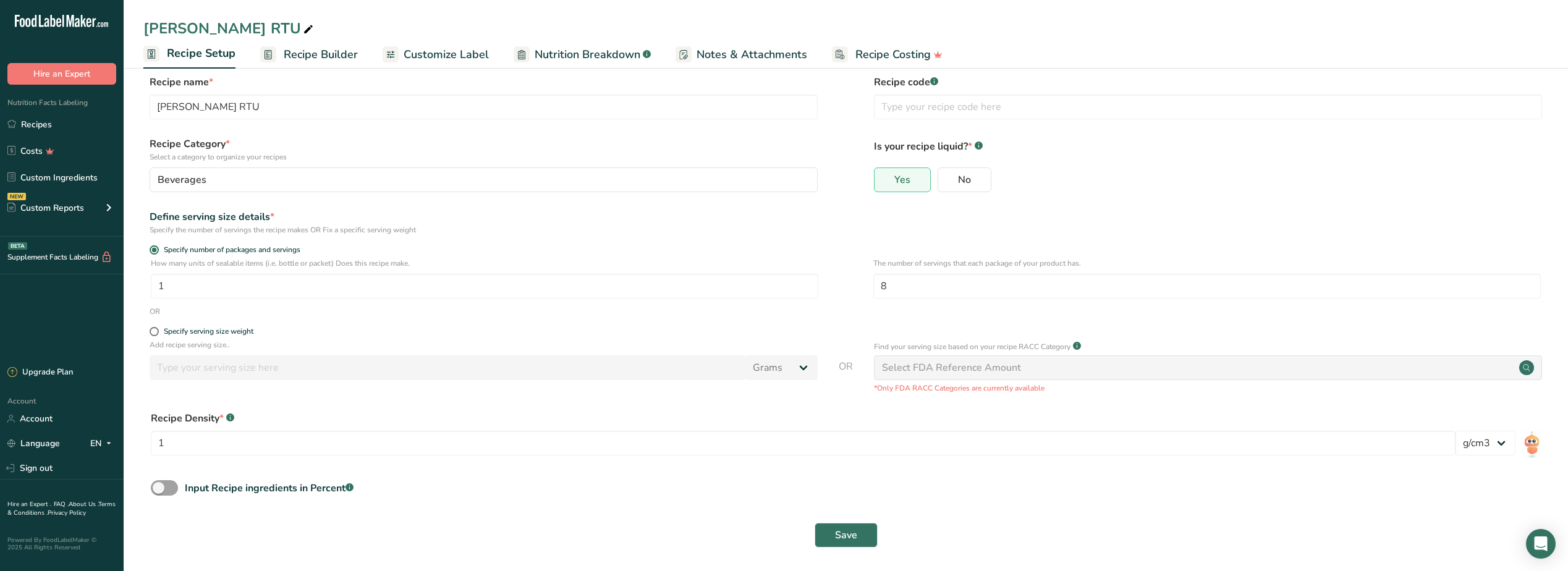
scroll to position [18, 0]
click at [829, 537] on button "Save" at bounding box center [846, 532] width 63 height 25
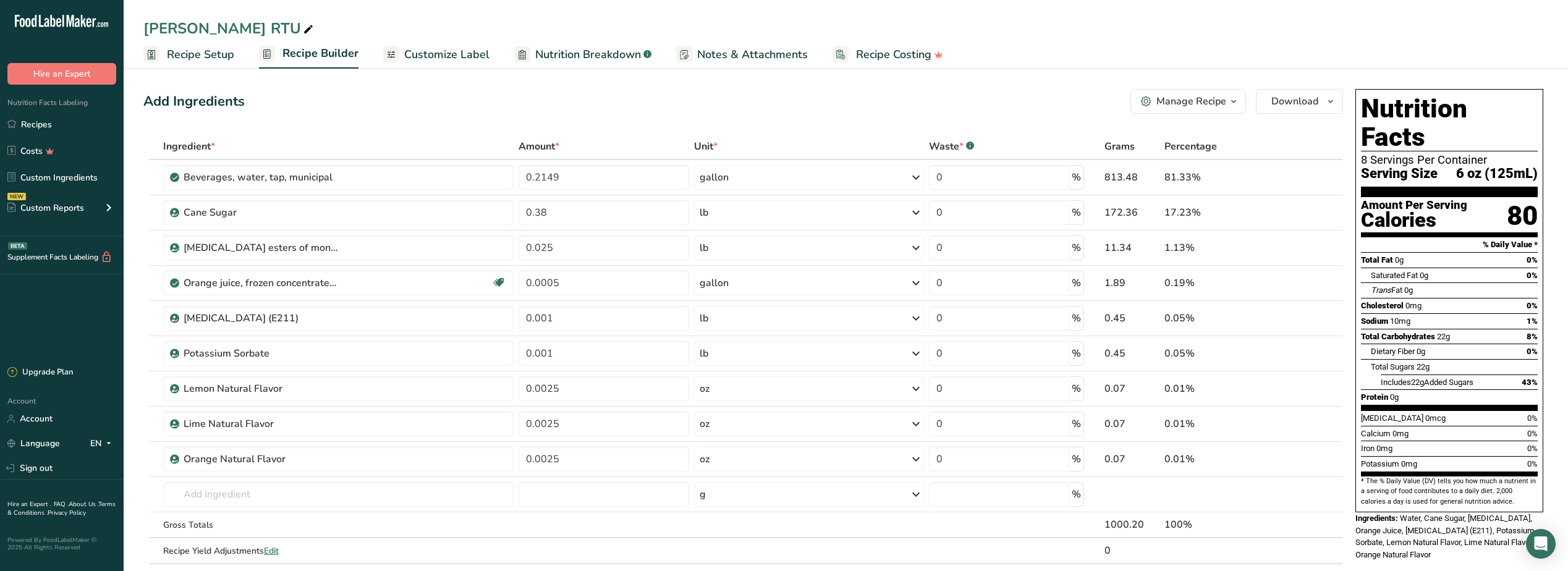
click at [440, 56] on span "Customize Label" at bounding box center [447, 55] width 85 height 16
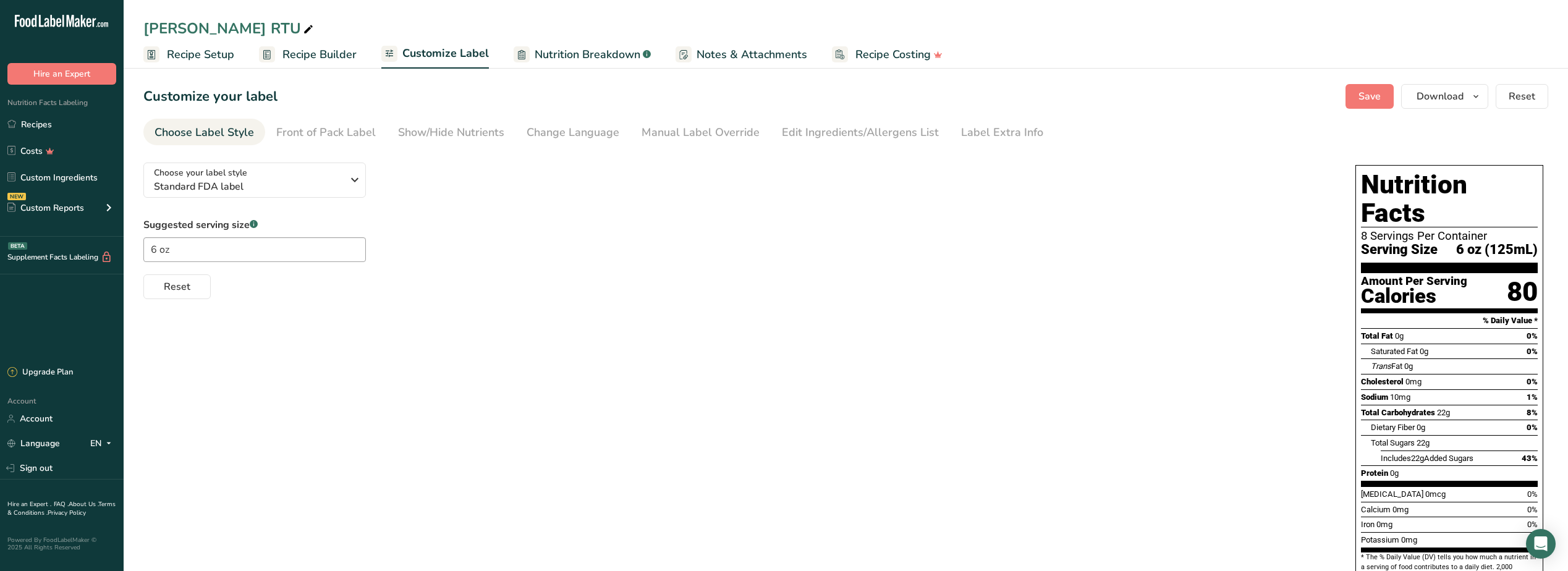
click at [189, 54] on span "Recipe Setup" at bounding box center [200, 55] width 67 height 16
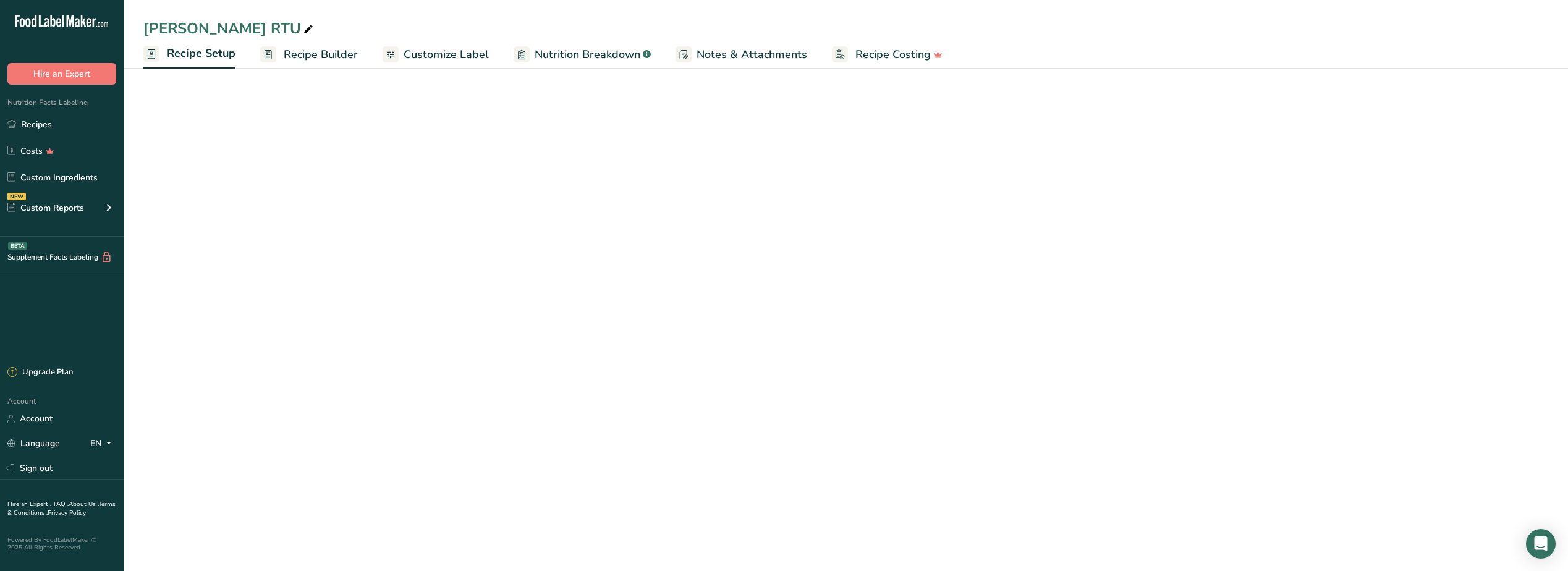
select select "22"
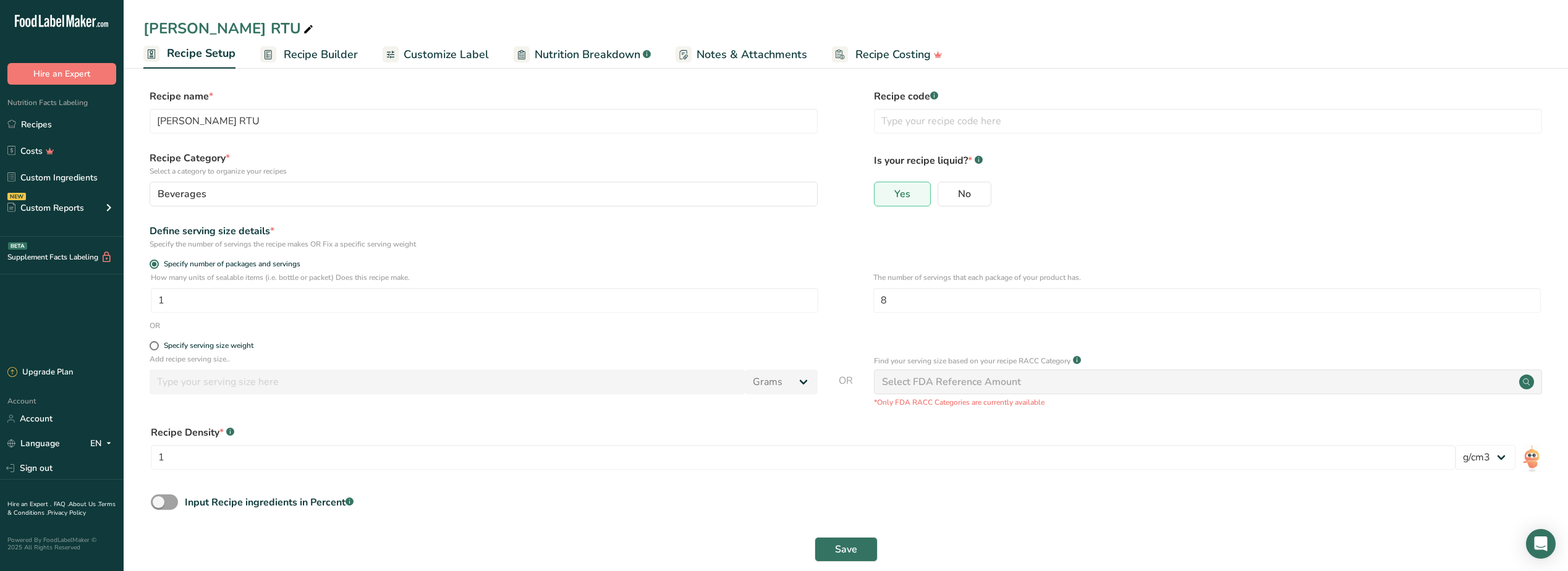
click at [424, 54] on span "Customize Label" at bounding box center [446, 55] width 85 height 16
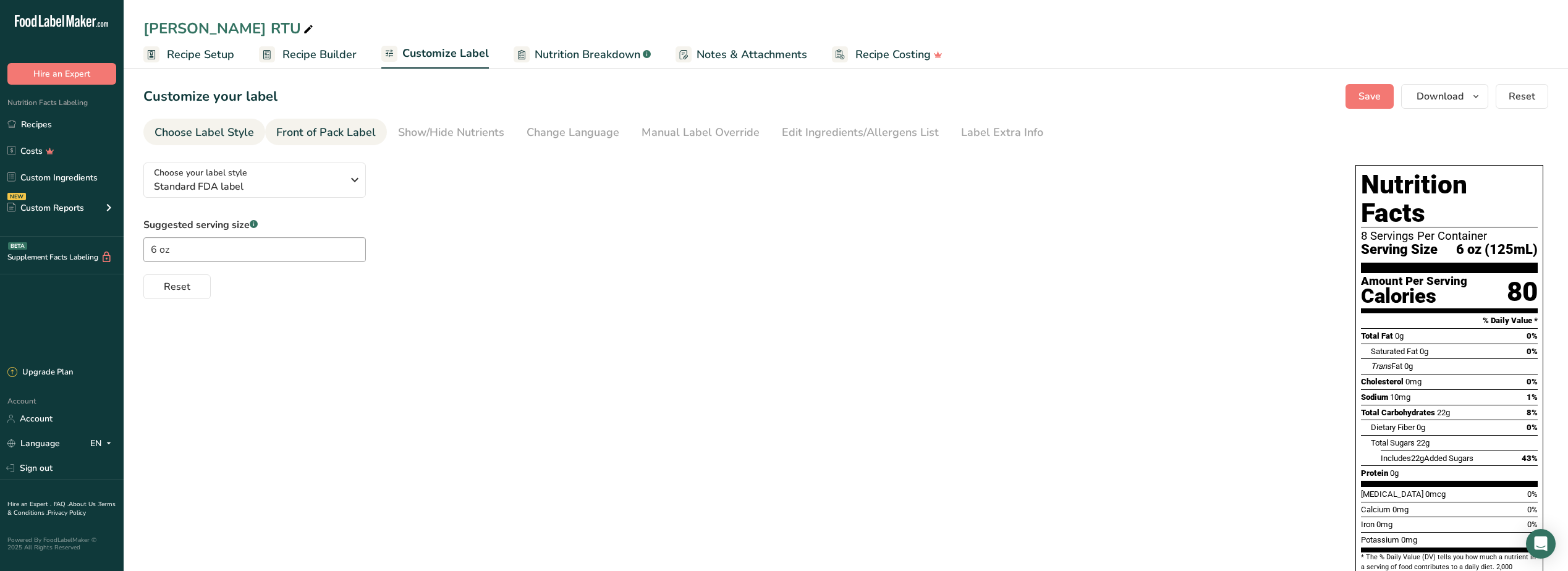
click at [340, 134] on div "Front of Pack Label" at bounding box center [326, 132] width 100 height 16
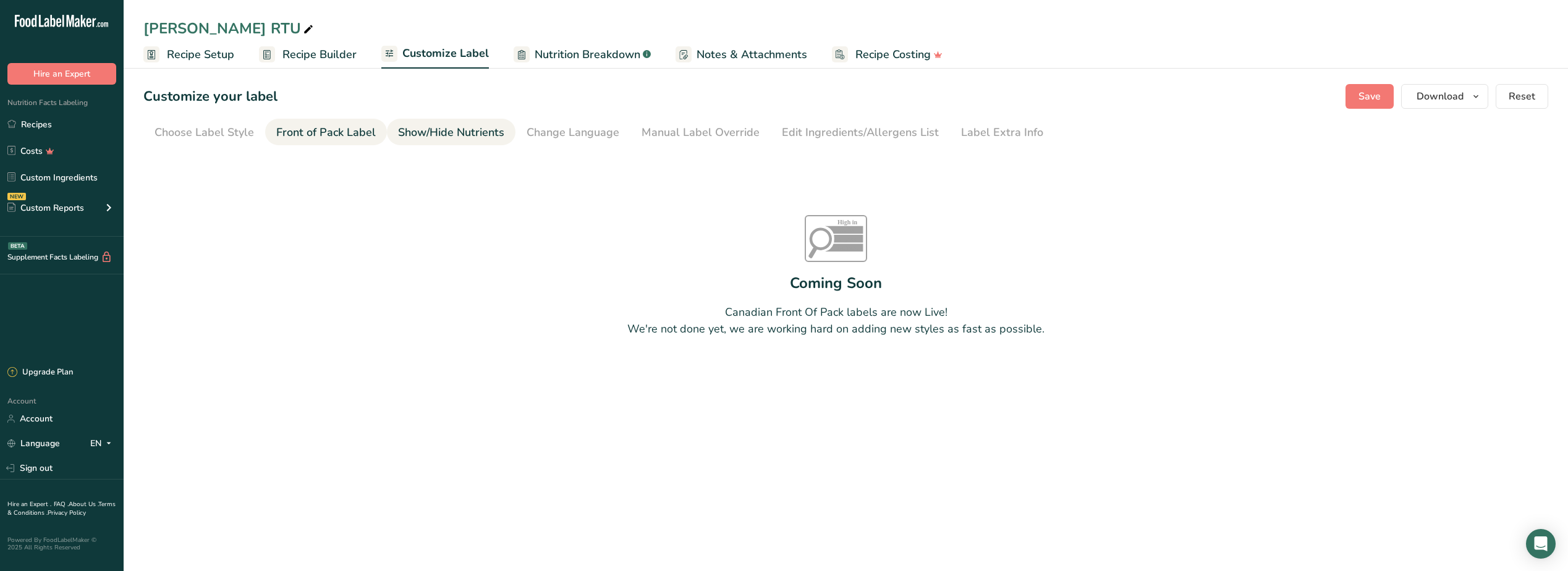
click at [458, 134] on div "Show/Hide Nutrients" at bounding box center [451, 132] width 106 height 16
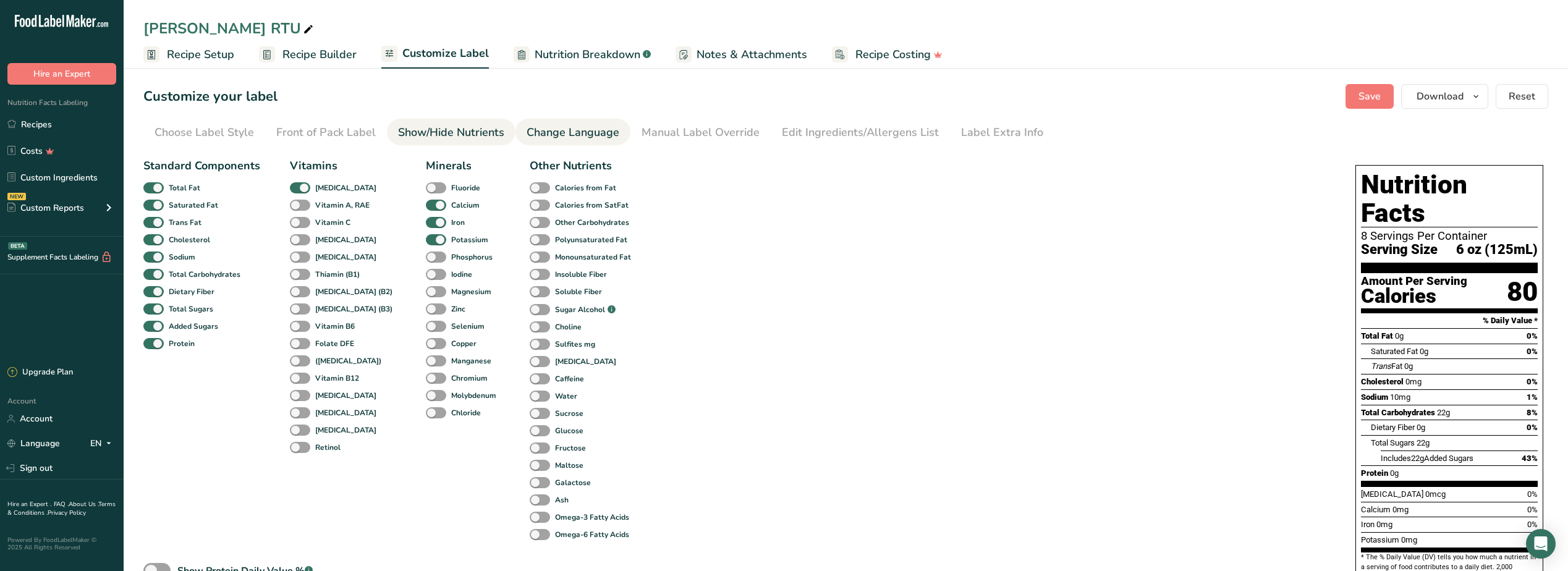
click at [557, 134] on div "Change Language" at bounding box center [572, 132] width 93 height 16
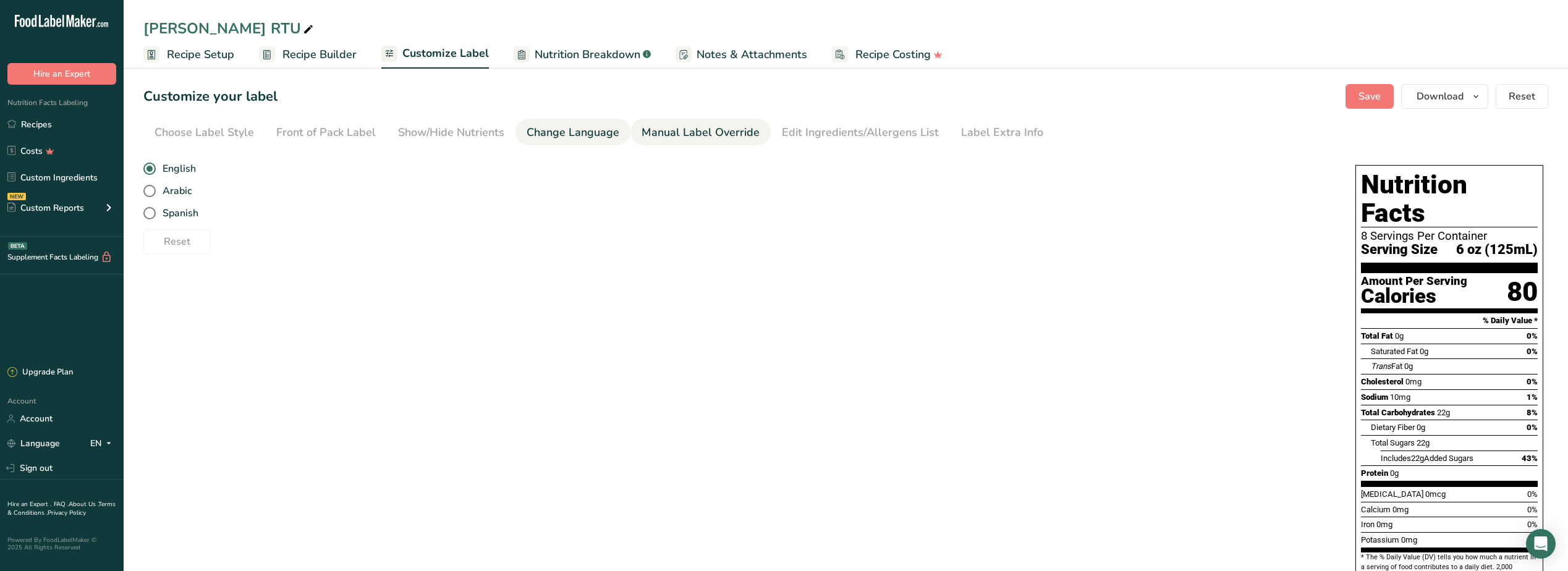
click at [655, 135] on div "Manual Label Override" at bounding box center [701, 132] width 118 height 16
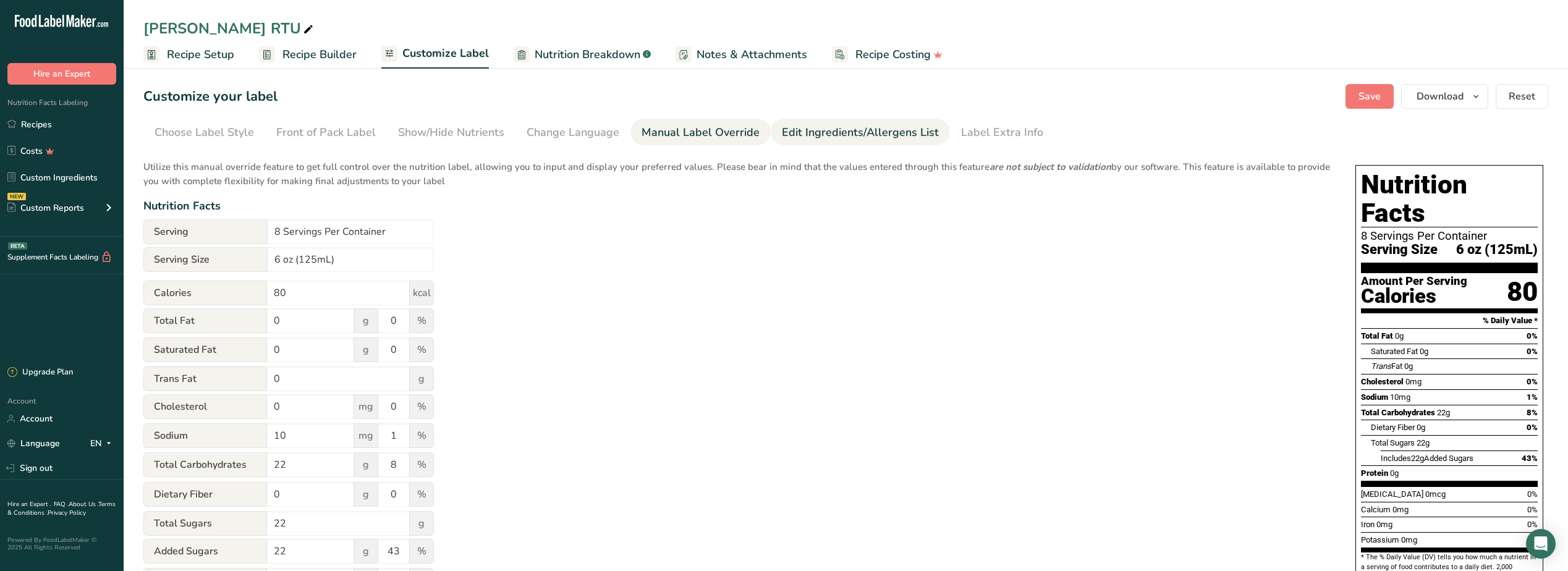
click at [815, 136] on div "Edit Ingredients/Allergens List" at bounding box center [860, 132] width 157 height 16
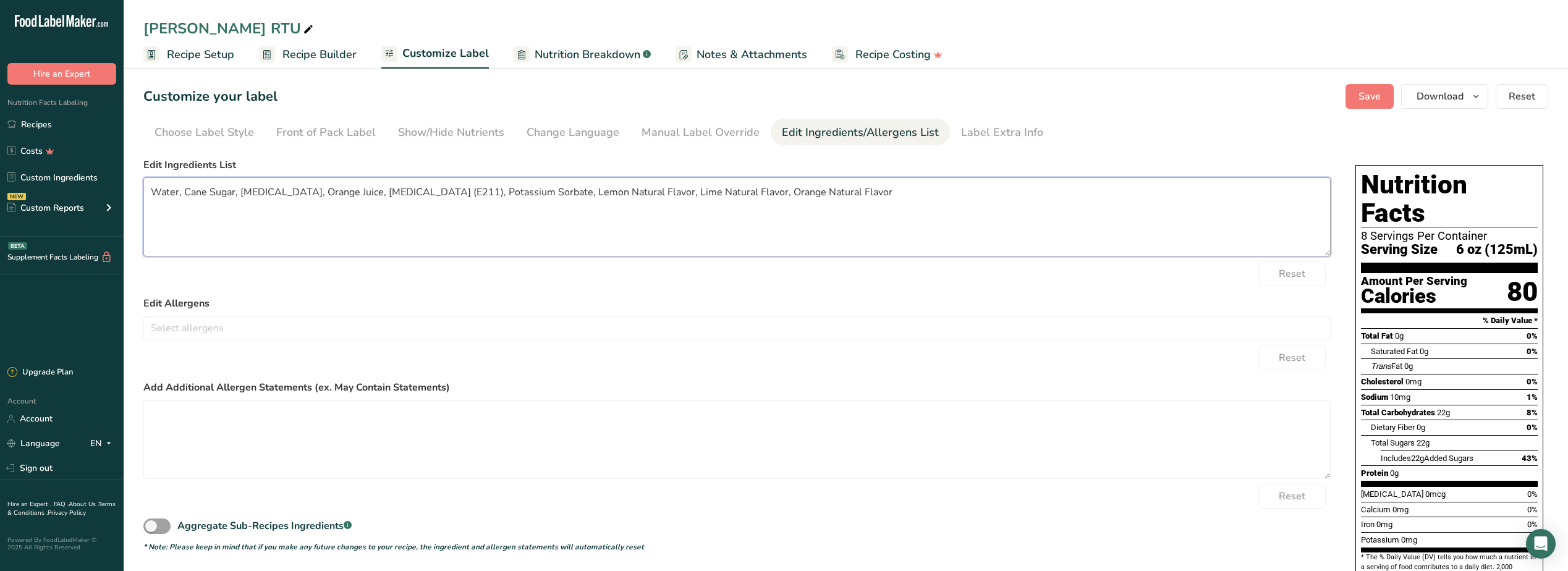
click at [551, 194] on textarea "Water, Cane Sugar, [MEDICAL_DATA], Orange Juice, [MEDICAL_DATA] (E211), Potassi…" at bounding box center [737, 217] width 1187 height 79
click at [438, 250] on textarea "Water, Cane Sugar, [MEDICAL_DATA], Orange Juice, [MEDICAL_DATA] (E211), Potassi…" at bounding box center [737, 217] width 1187 height 79
click at [955, 191] on textarea "Water, Cane Sugar, [MEDICAL_DATA], Orange Juice, [MEDICAL_DATA] (E211), Potassi…" at bounding box center [737, 217] width 1187 height 79
type textarea "Water, Cane Sugar, [MEDICAL_DATA], Orange Juice, [MEDICAL_DATA] (E211), Potassi…"
click at [1361, 94] on span "Save" at bounding box center [1370, 97] width 22 height 15
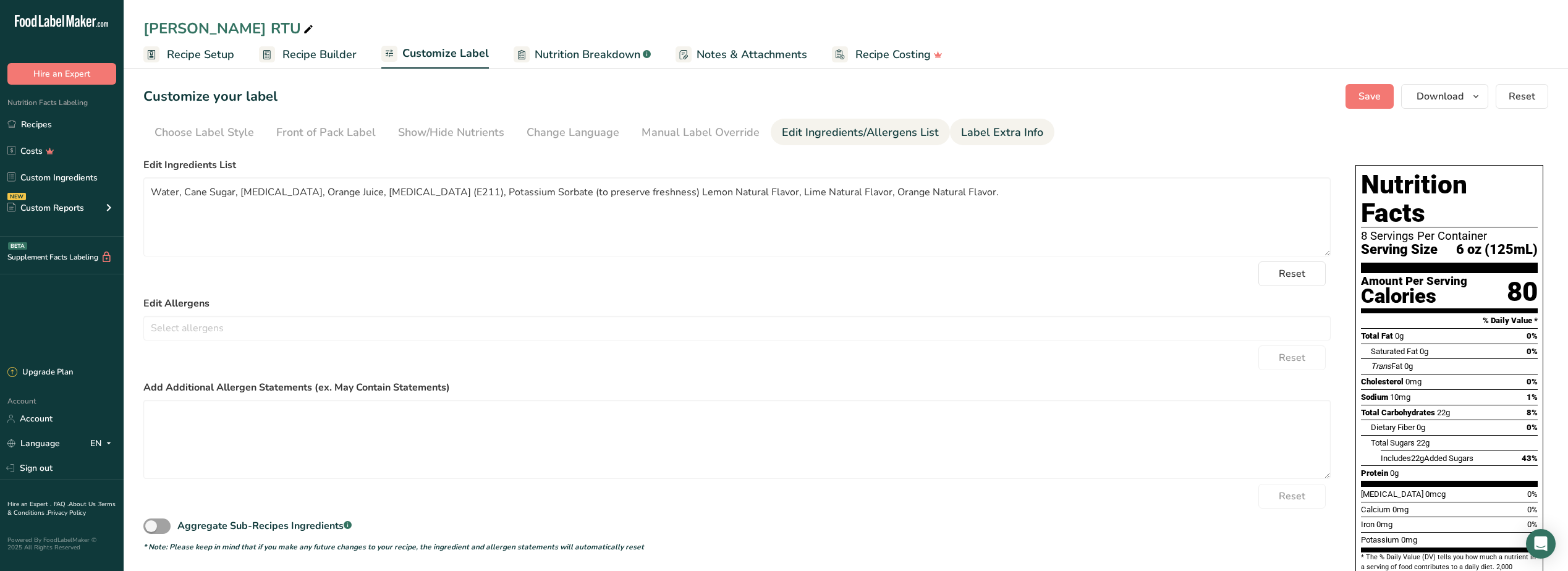
click at [987, 136] on div "Label Extra Info" at bounding box center [1003, 132] width 82 height 16
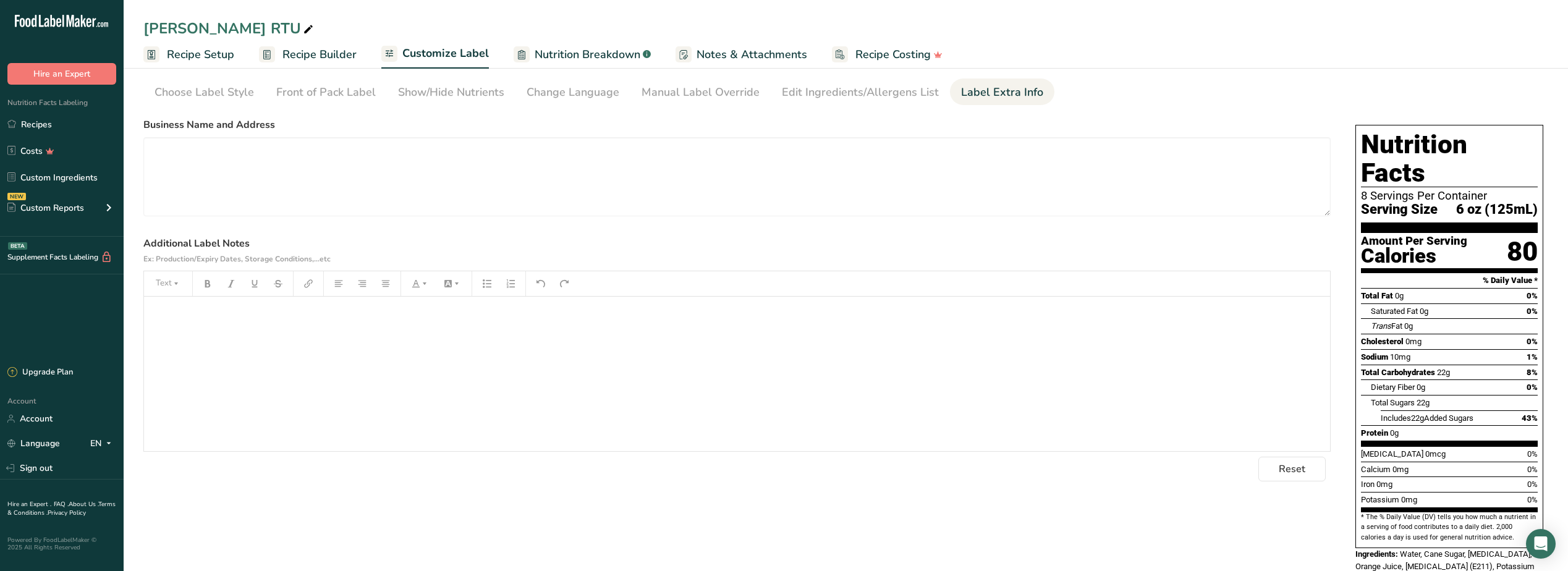
scroll to position [70, 0]
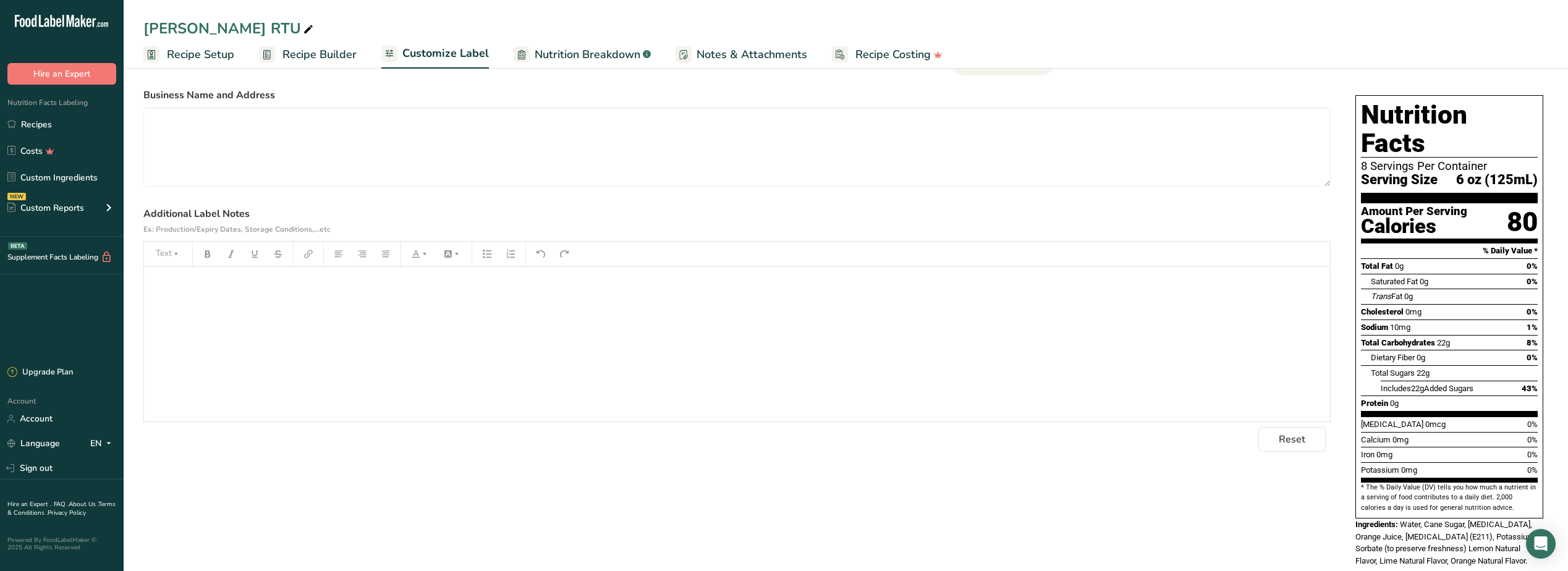
click at [302, 56] on span "Recipe Builder" at bounding box center [320, 55] width 74 height 16
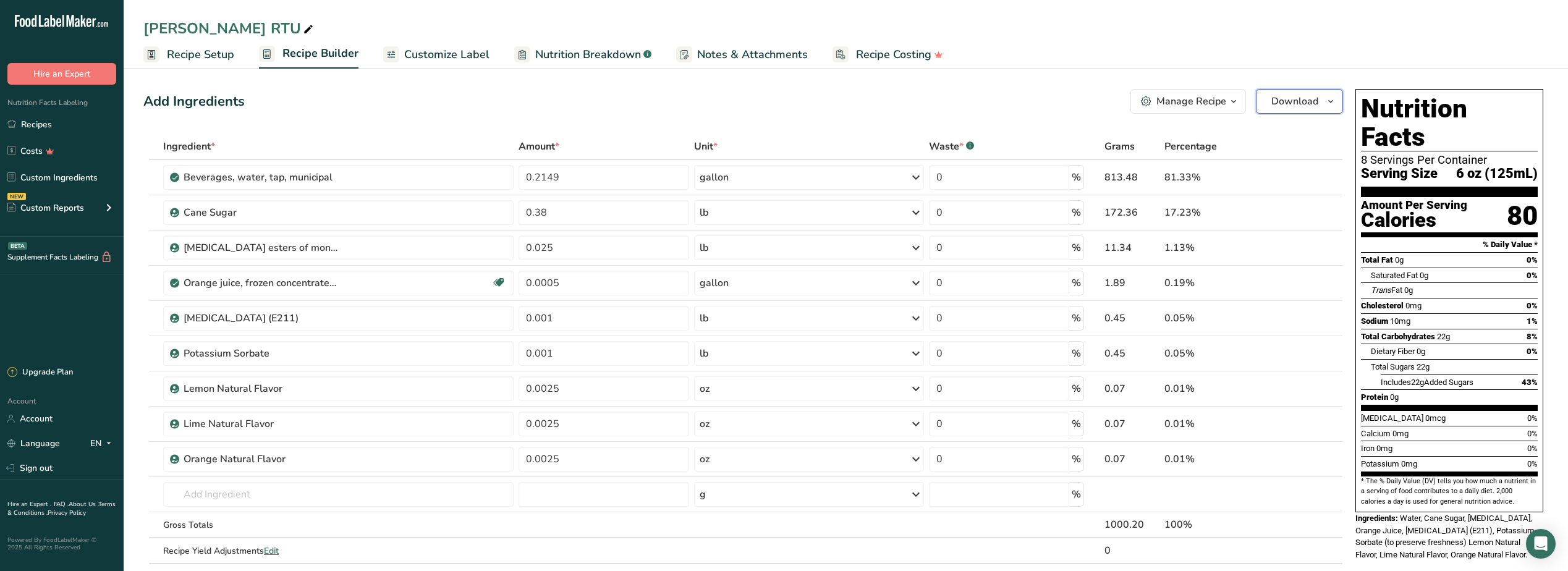
click at [1306, 102] on span "Download" at bounding box center [1295, 102] width 47 height 15
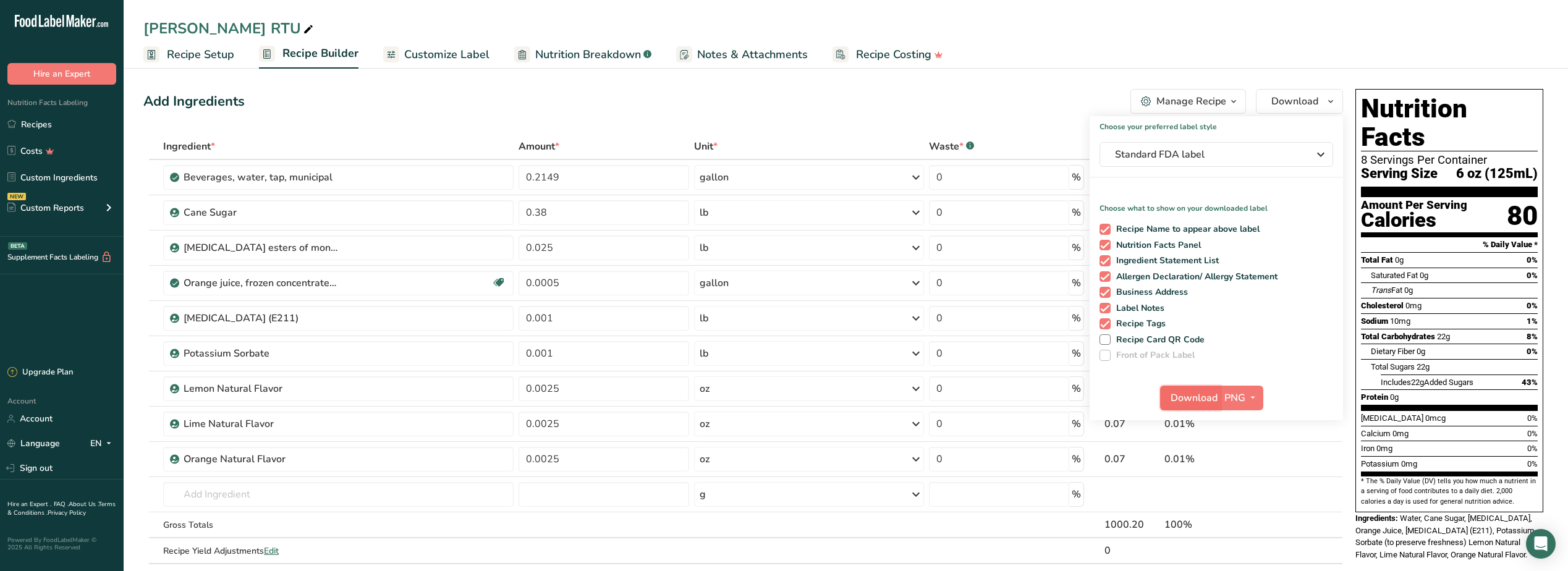
click at [1217, 398] on span "Download" at bounding box center [1194, 398] width 47 height 15
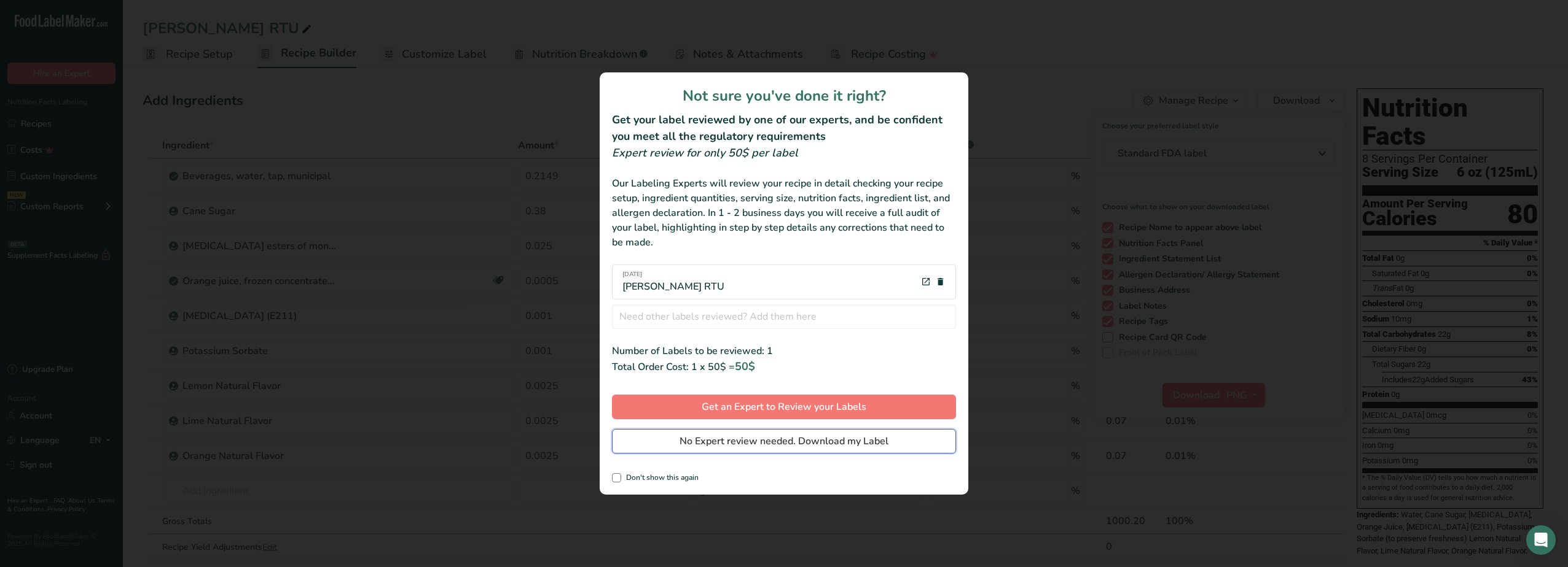
click at [765, 445] on span "No Expert review needed. Download my Label" at bounding box center [784, 442] width 209 height 15
